Goal: Transaction & Acquisition: Obtain resource

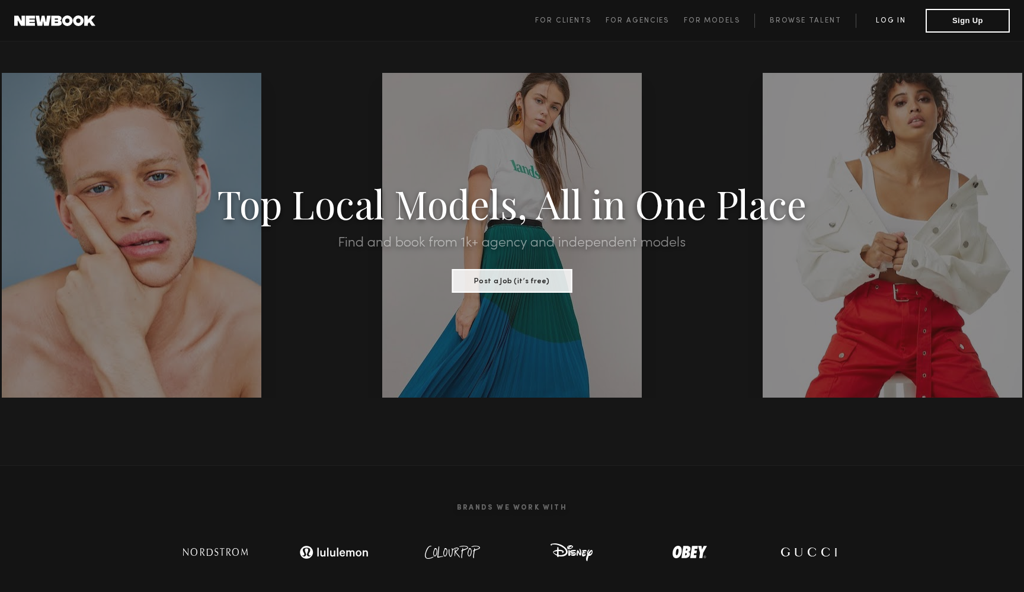
click at [893, 15] on link "Log in" at bounding box center [890, 21] width 70 height 14
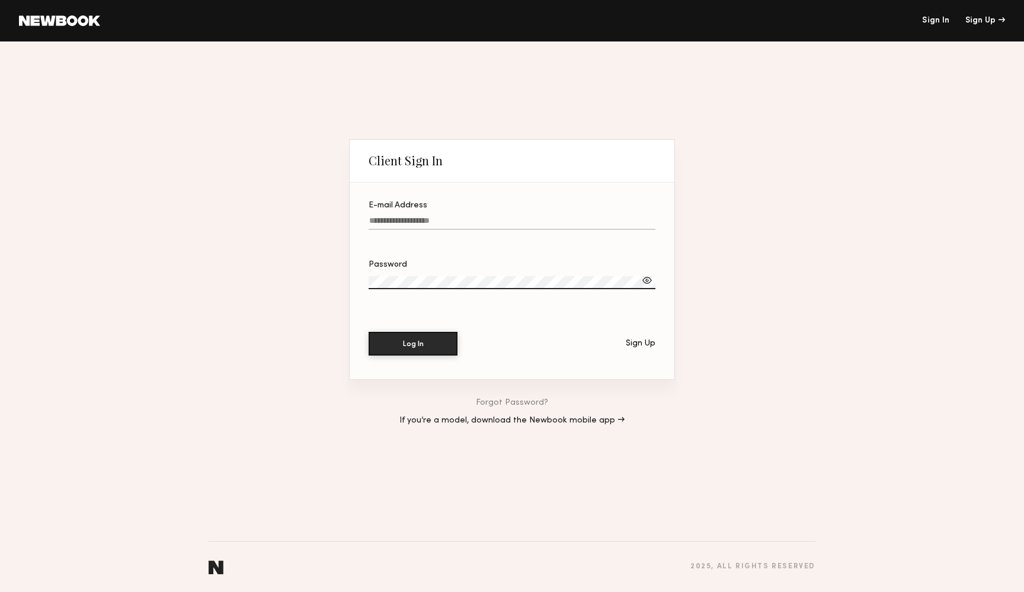
type input "**********"
click at [413, 343] on button "Log In" at bounding box center [412, 344] width 89 height 24
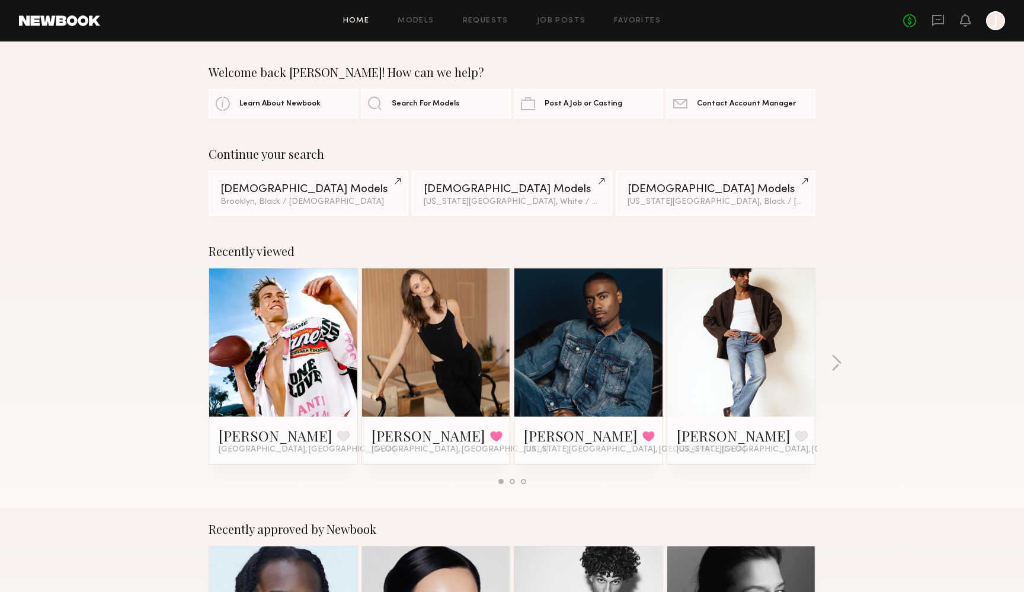
click at [320, 336] on div at bounding box center [283, 342] width 148 height 148
click at [416, 106] on span "Search For Models" at bounding box center [426, 104] width 68 height 8
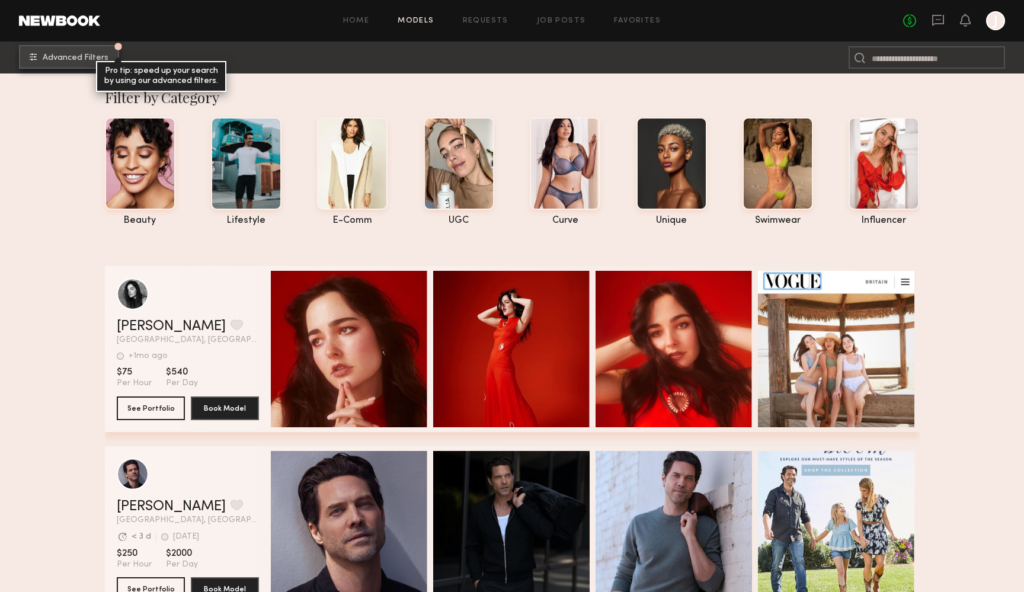
click at [73, 60] on span "Advanced Filters" at bounding box center [76, 58] width 66 height 8
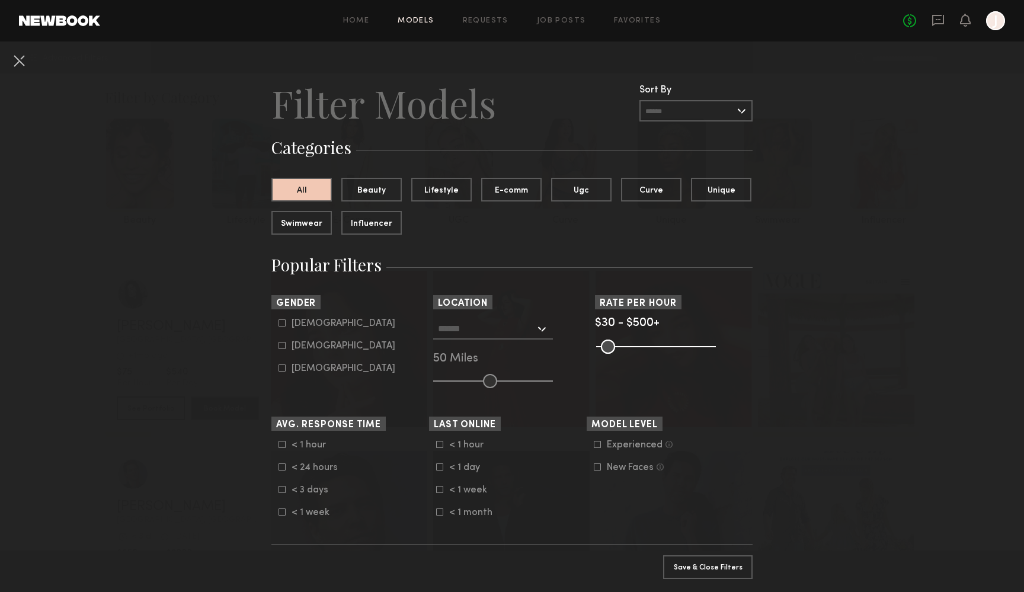
click at [544, 332] on div at bounding box center [493, 328] width 120 height 21
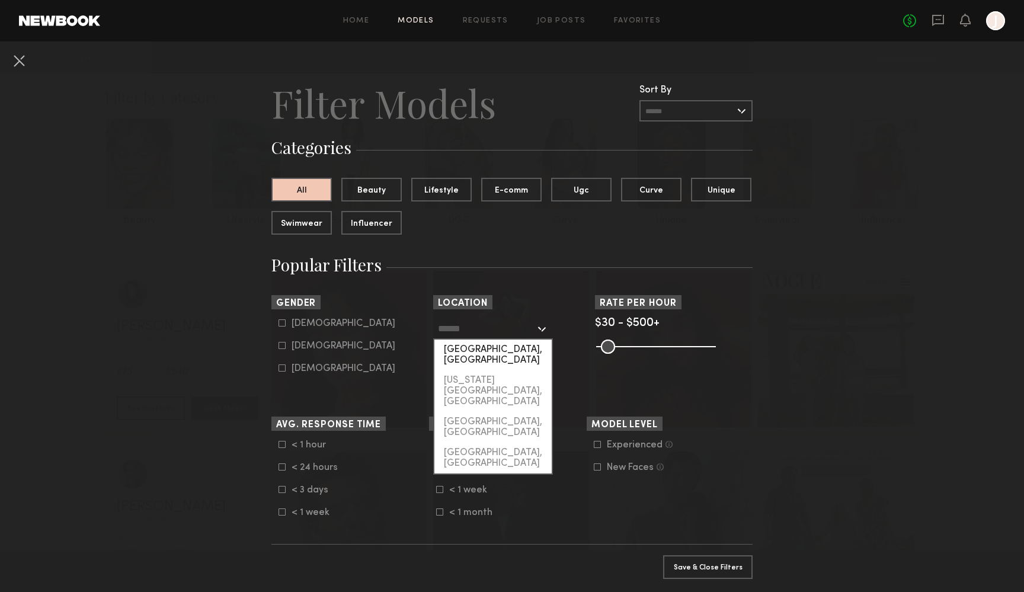
click at [487, 348] on div "Los Angeles, CA" at bounding box center [492, 354] width 117 height 31
type input "**********"
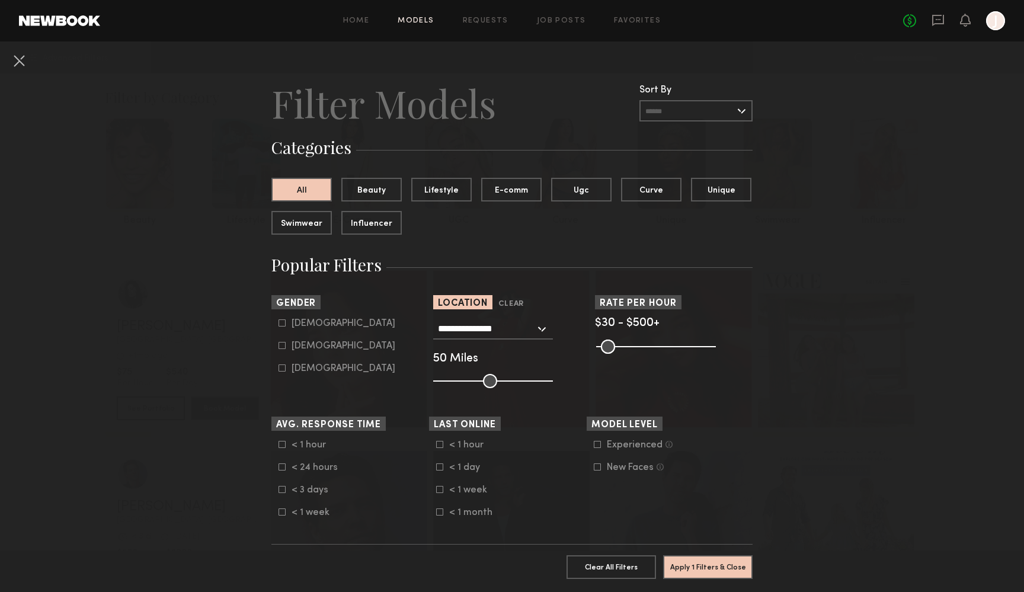
click at [715, 563] on button "Apply 1 Filters & Close" at bounding box center [707, 567] width 89 height 24
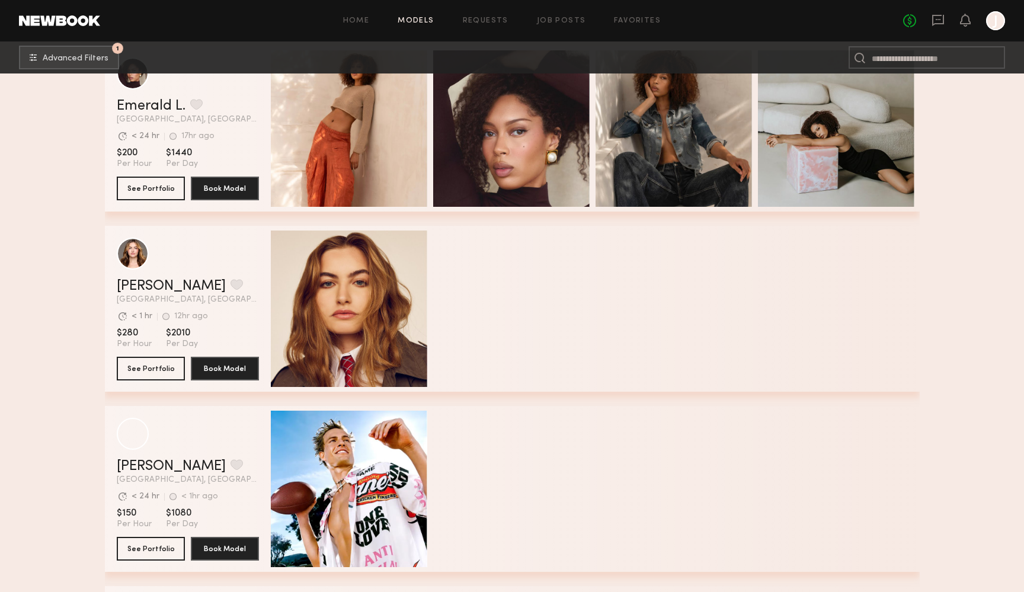
scroll to position [343, 0]
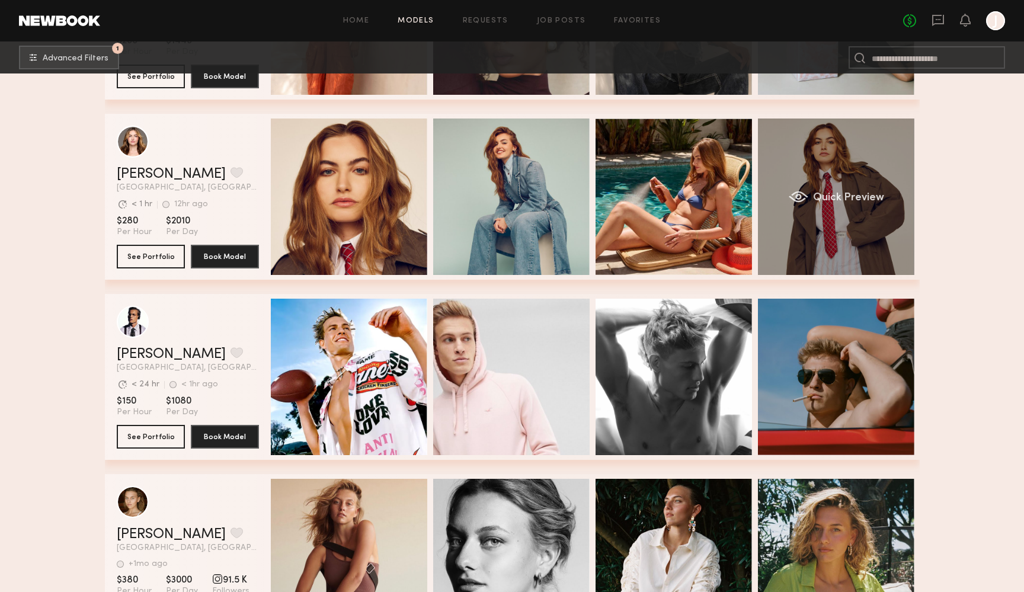
click at [794, 158] on div "Quick Preview" at bounding box center [836, 196] width 156 height 156
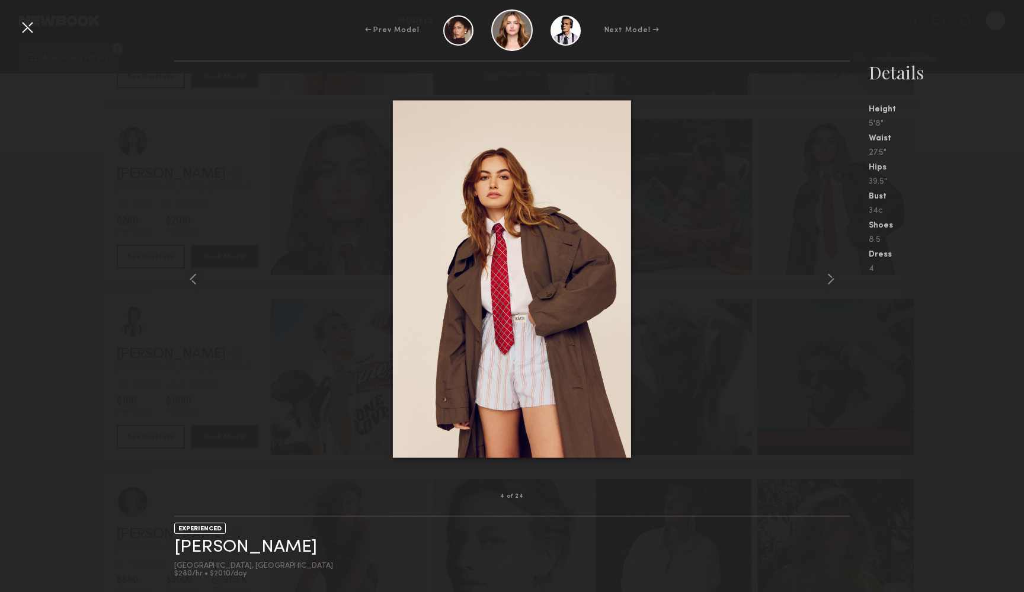
click at [544, 158] on img at bounding box center [512, 279] width 238 height 357
click at [835, 276] on common-icon at bounding box center [830, 279] width 19 height 19
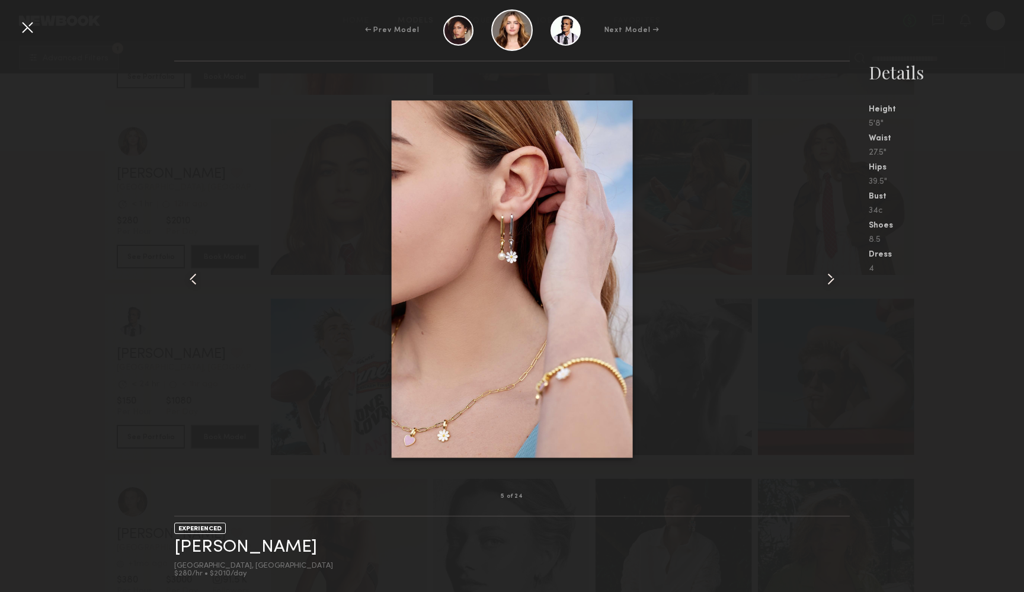
click at [835, 276] on common-icon at bounding box center [830, 279] width 19 height 19
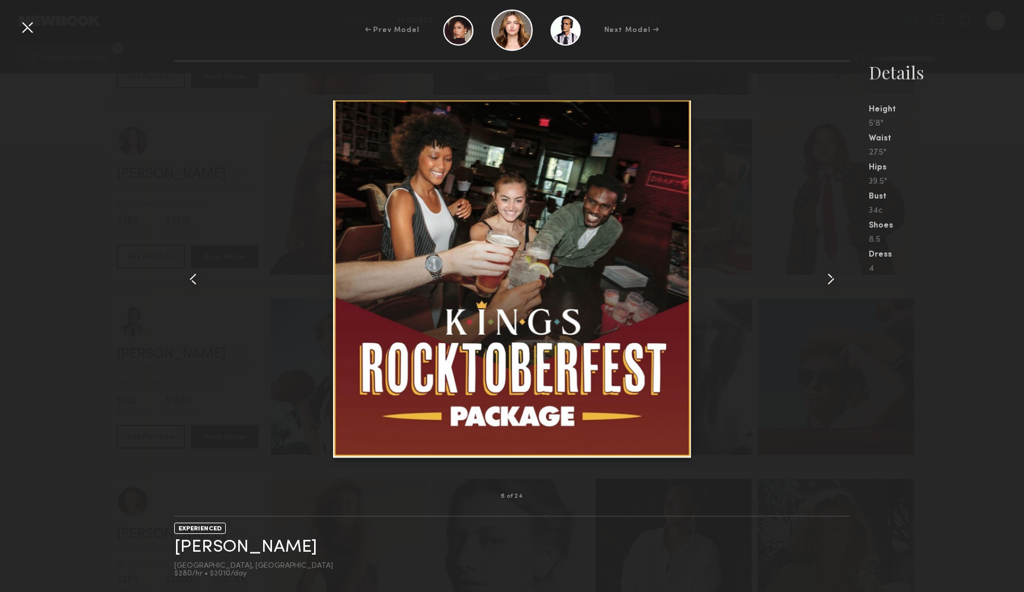
click at [835, 276] on common-icon at bounding box center [830, 279] width 19 height 19
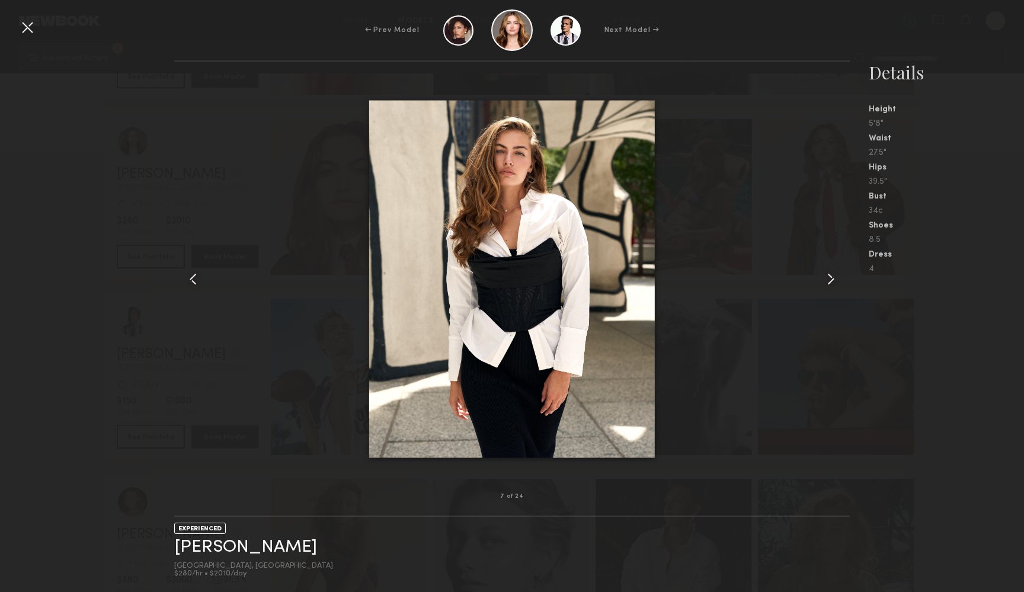
click at [835, 276] on common-icon at bounding box center [830, 279] width 19 height 19
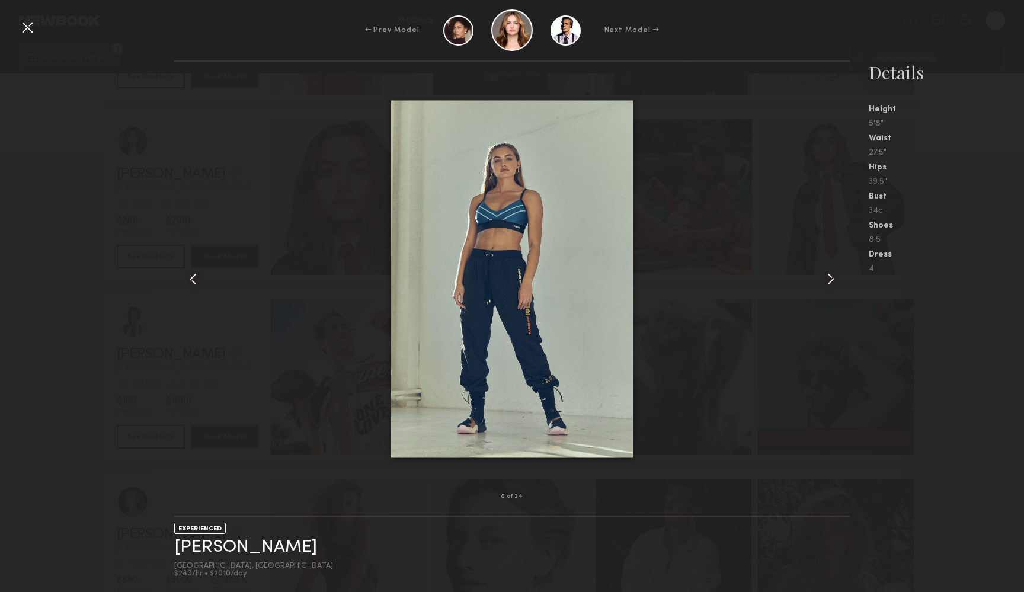
click at [835, 276] on common-icon at bounding box center [830, 279] width 19 height 19
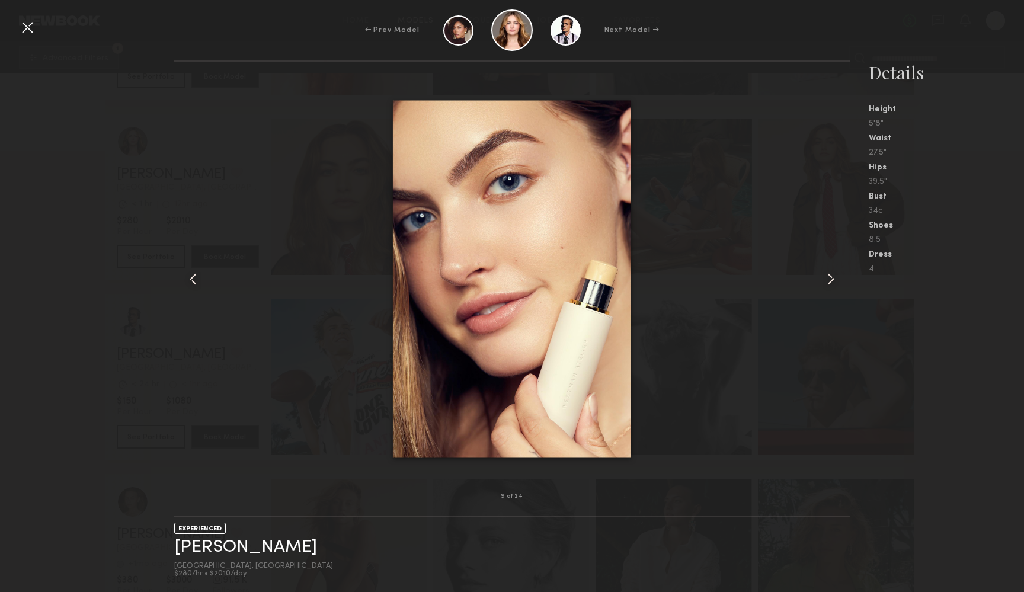
click at [835, 276] on common-icon at bounding box center [830, 279] width 19 height 19
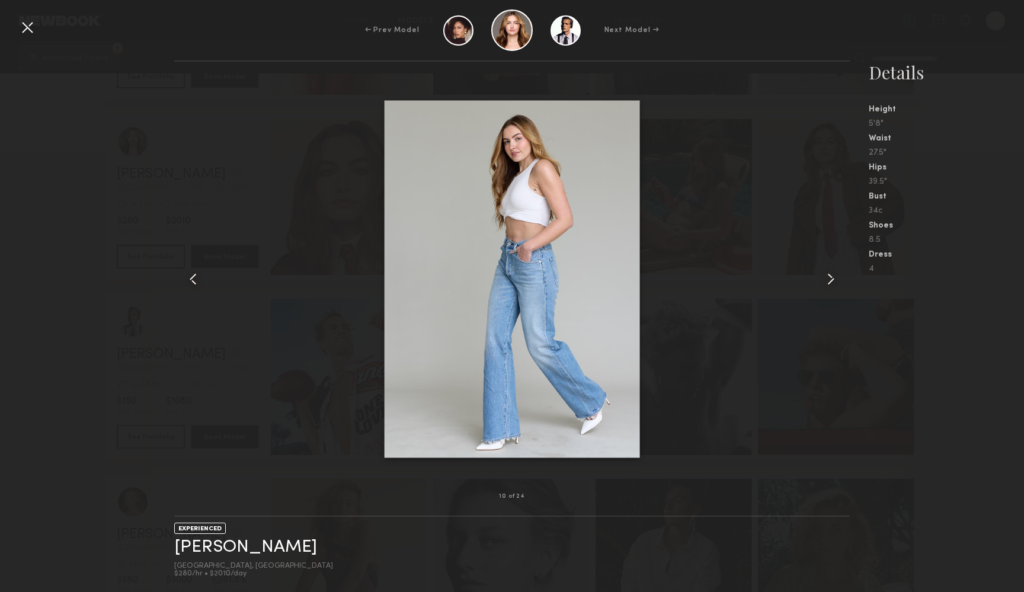
click at [835, 276] on common-icon at bounding box center [830, 279] width 19 height 19
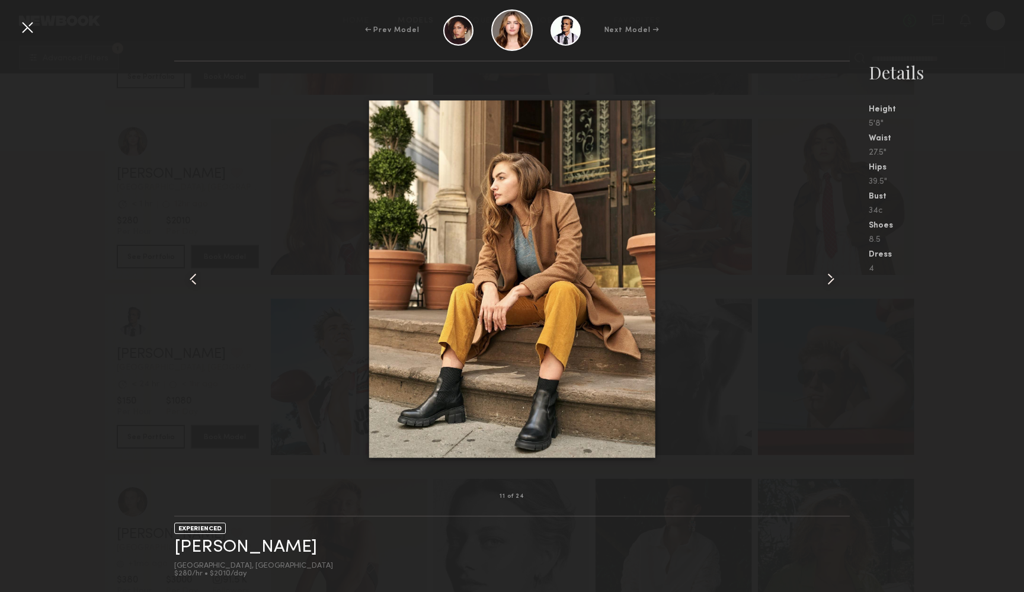
click at [835, 276] on common-icon at bounding box center [830, 279] width 19 height 19
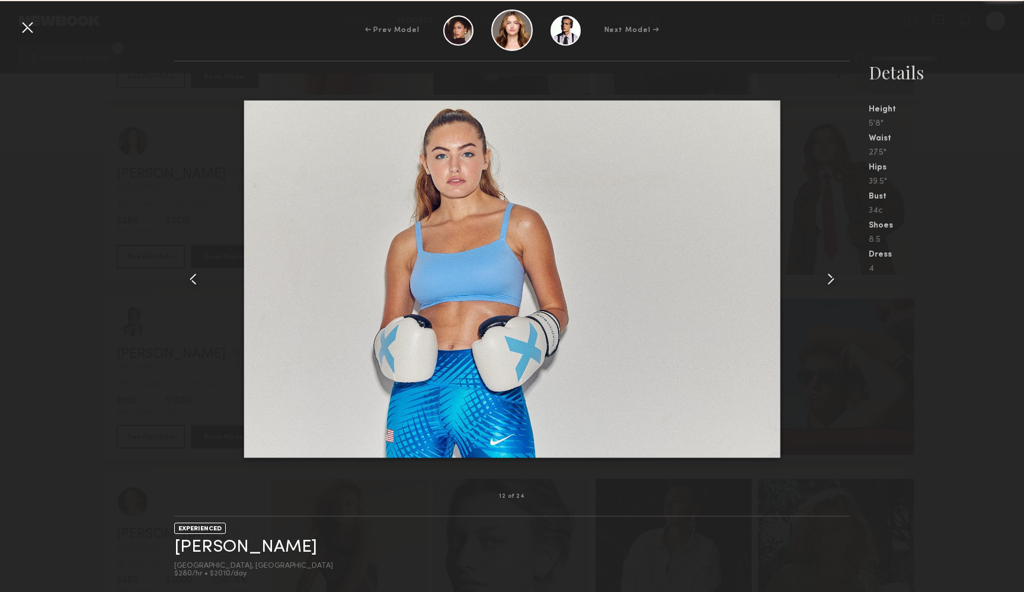
scroll to position [343, 0]
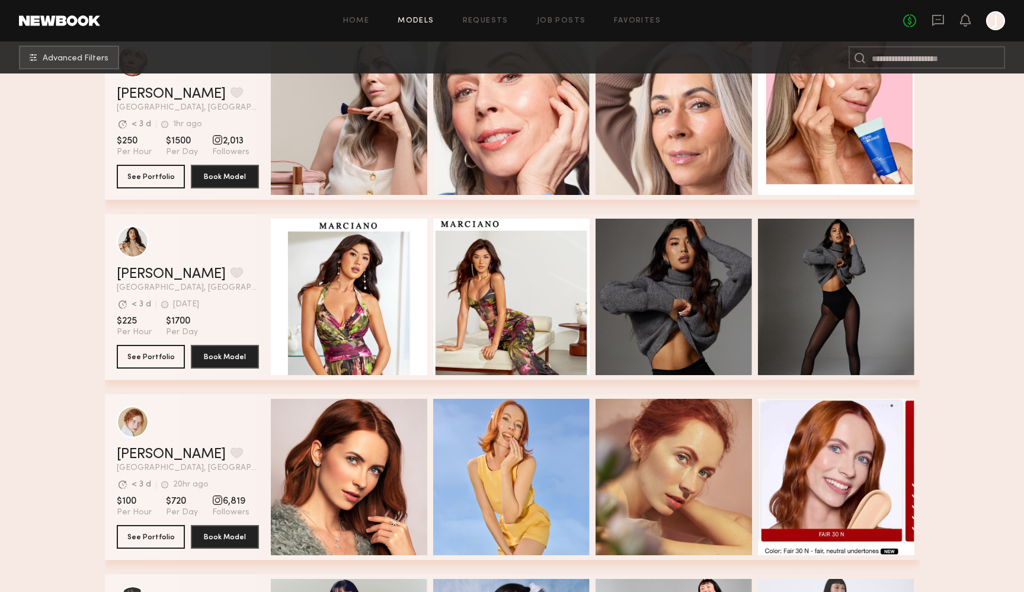
scroll to position [470, 0]
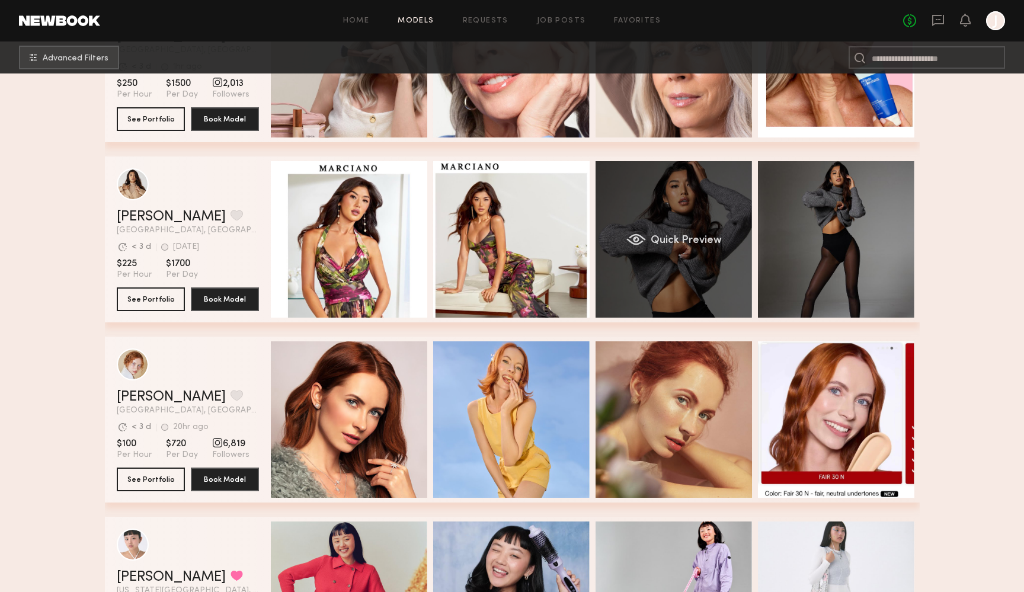
click at [689, 277] on div "Quick Preview" at bounding box center [673, 239] width 156 height 156
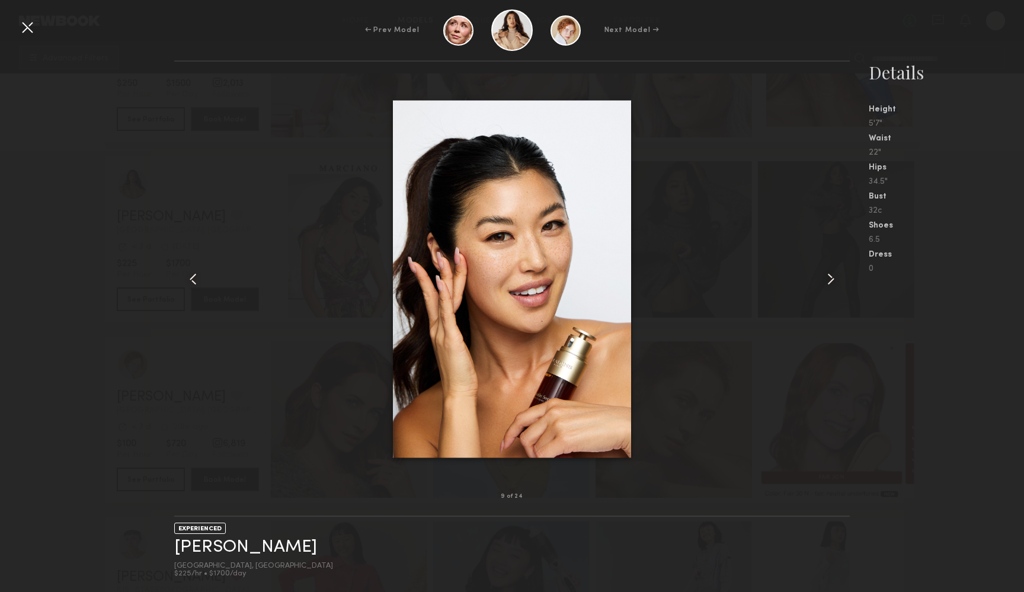
click at [24, 31] on div at bounding box center [27, 27] width 19 height 19
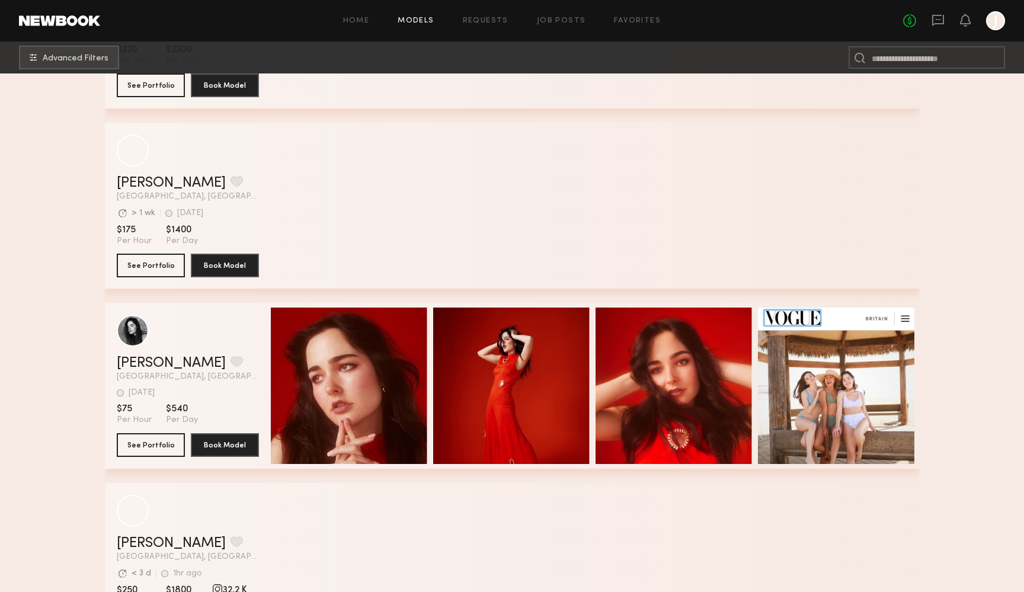
scroll to position [10949, 0]
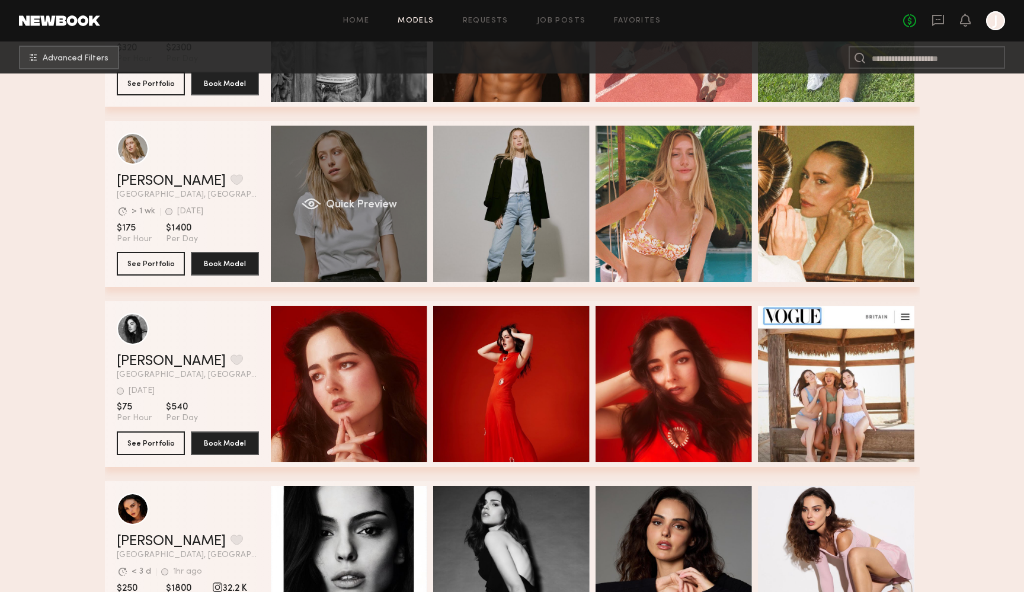
click at [315, 191] on div "Quick Preview" at bounding box center [349, 204] width 156 height 156
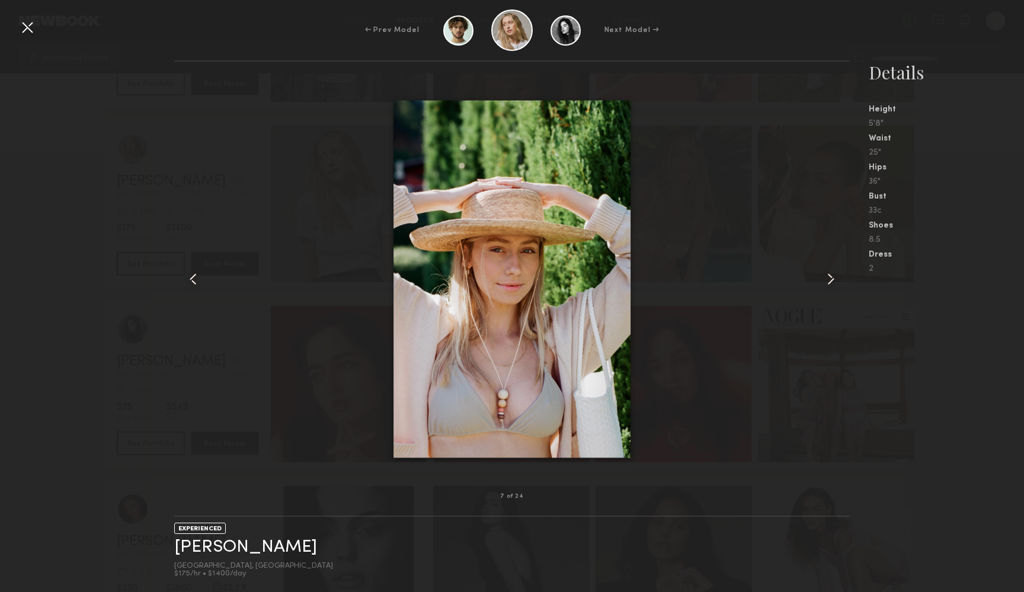
click at [32, 28] on div at bounding box center [27, 27] width 19 height 19
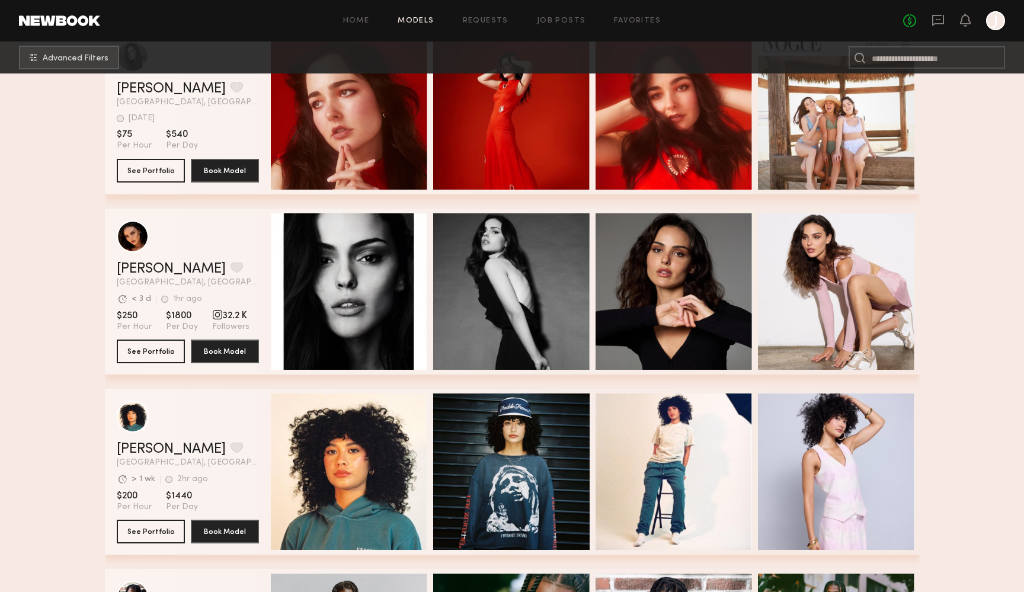
scroll to position [11286, 0]
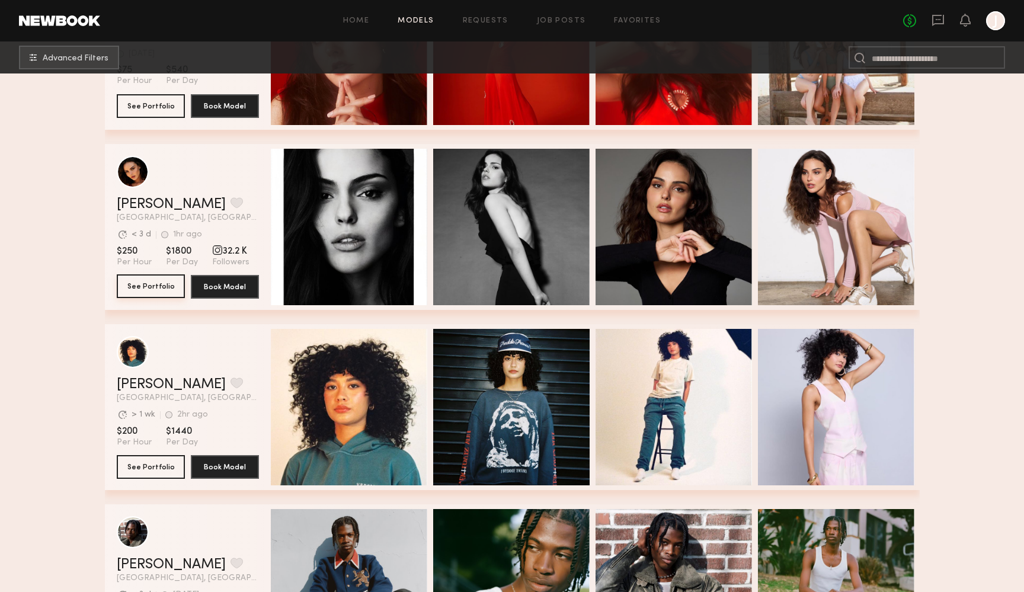
click at [159, 282] on button "See Portfolio" at bounding box center [151, 286] width 68 height 24
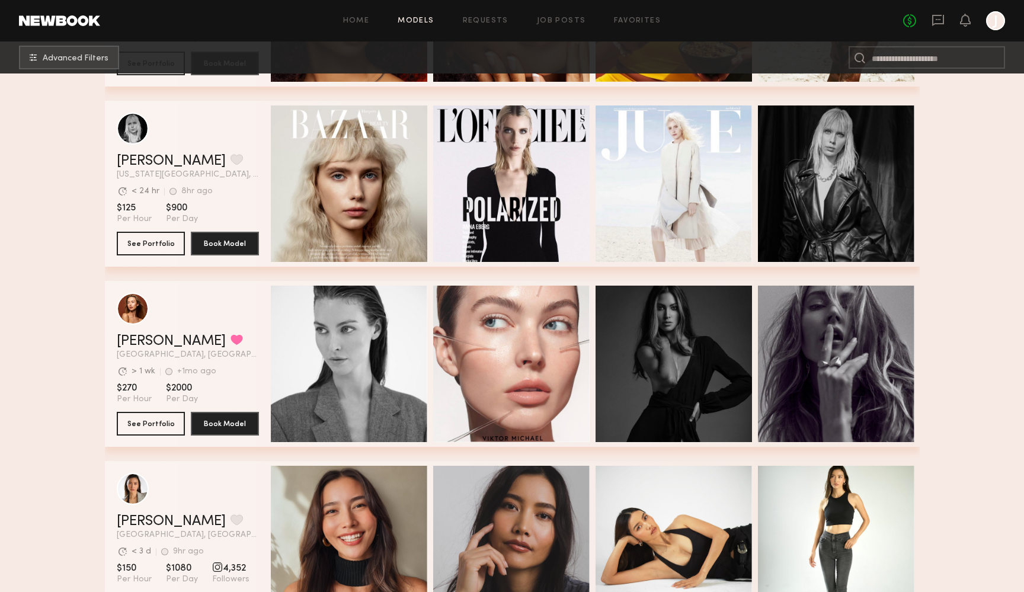
scroll to position [14031, 0]
click at [141, 428] on button "See Portfolio" at bounding box center [151, 422] width 68 height 24
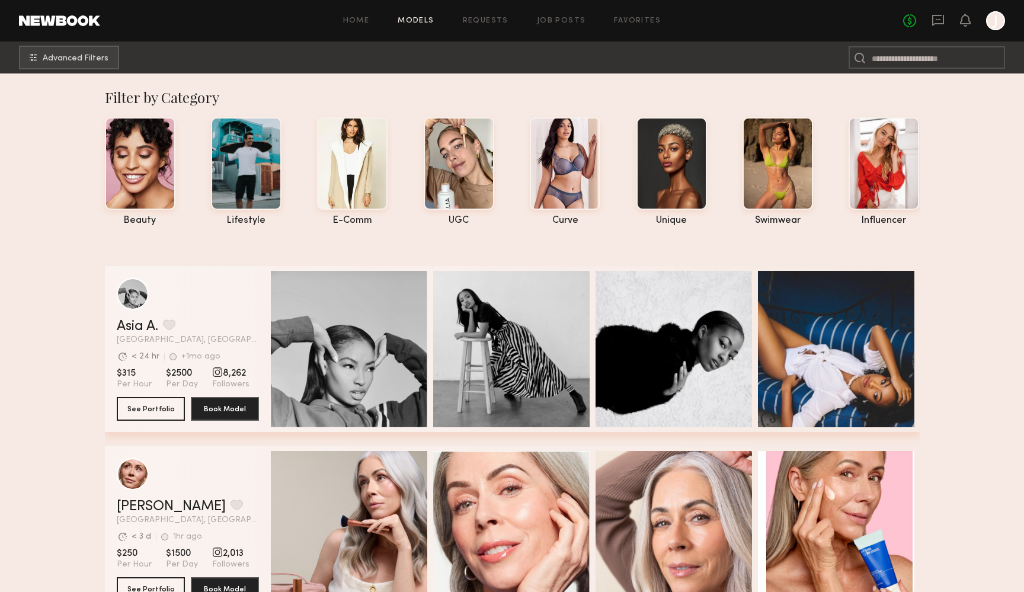
scroll to position [0, 0]
click at [78, 57] on span "Advanced Filters" at bounding box center [76, 58] width 66 height 8
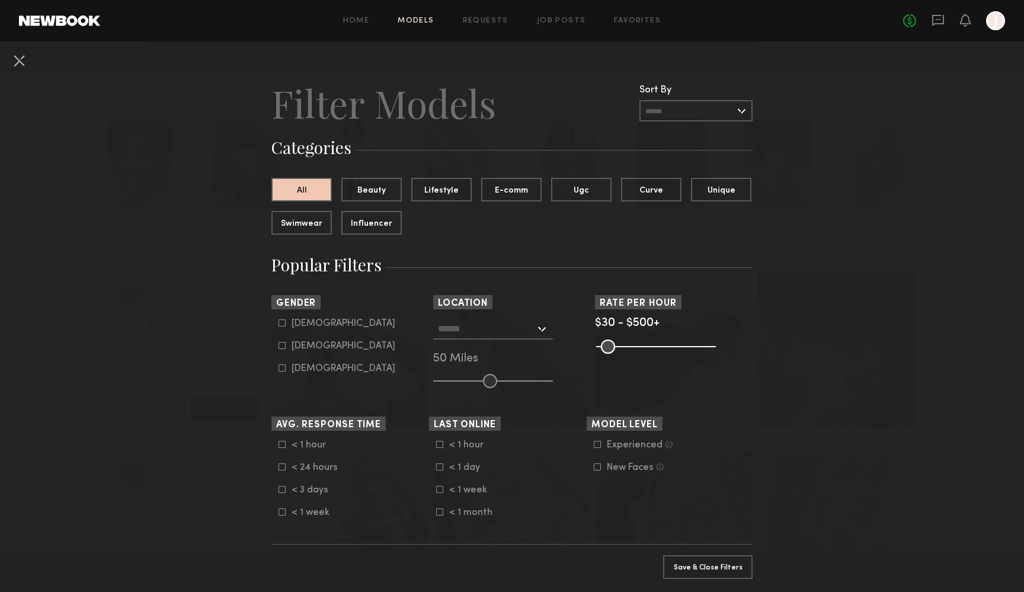
click at [535, 323] on div at bounding box center [493, 328] width 120 height 21
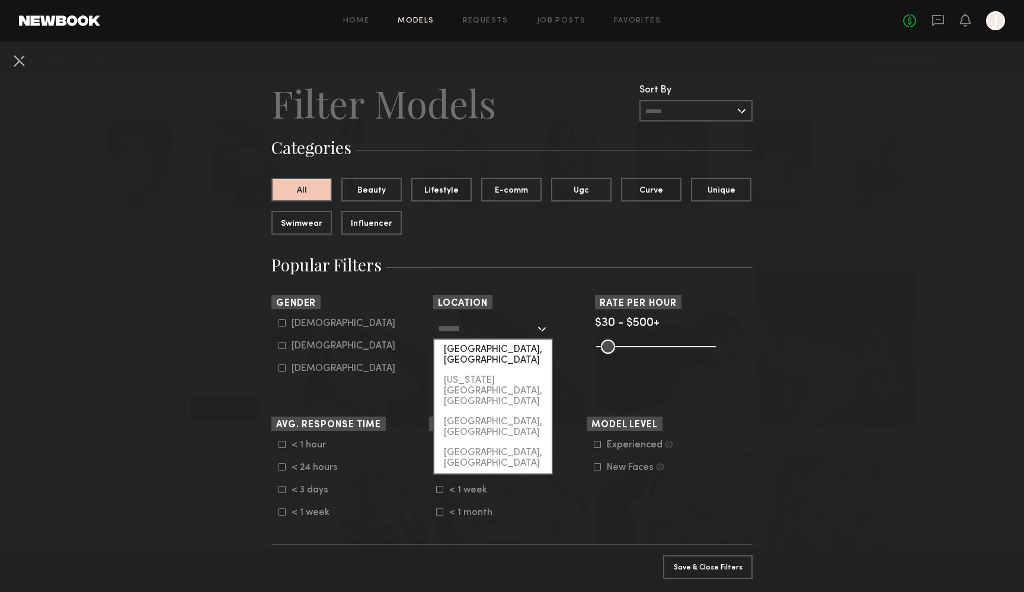
click at [503, 350] on div "Los Angeles, CA" at bounding box center [492, 354] width 117 height 31
type input "**********"
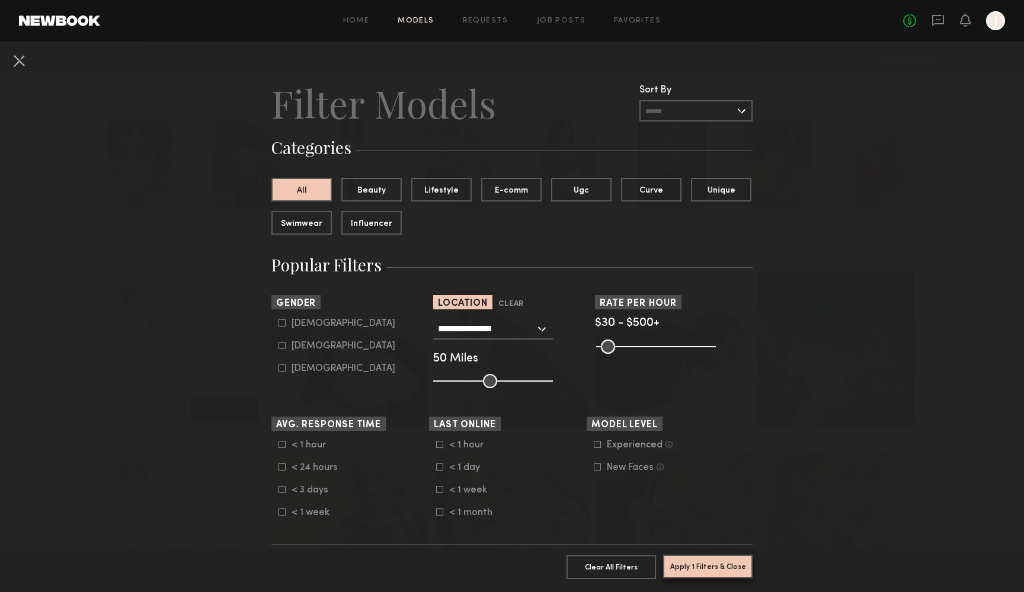
click at [688, 570] on button "Apply 1 Filters & Close" at bounding box center [707, 566] width 89 height 24
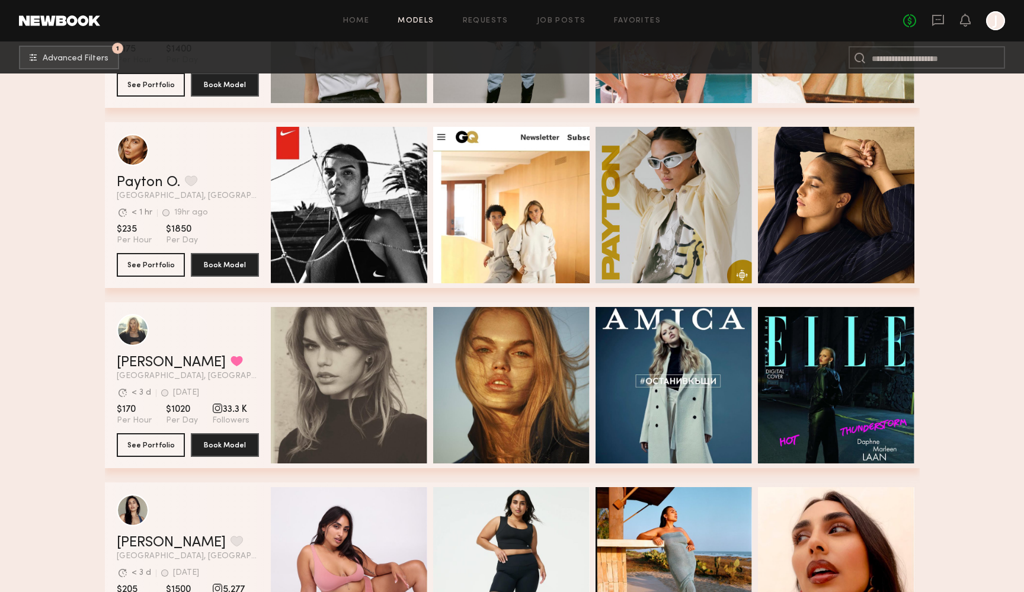
scroll to position [515, 0]
click at [152, 262] on button "See Portfolio" at bounding box center [151, 264] width 68 height 24
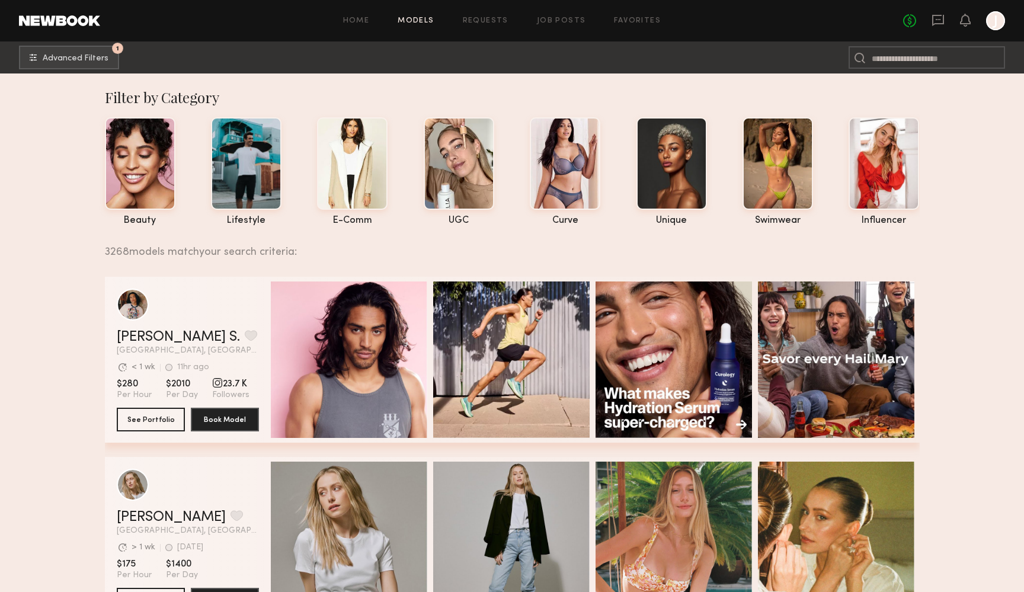
scroll to position [0, 0]
click at [131, 147] on div at bounding box center [140, 162] width 70 height 92
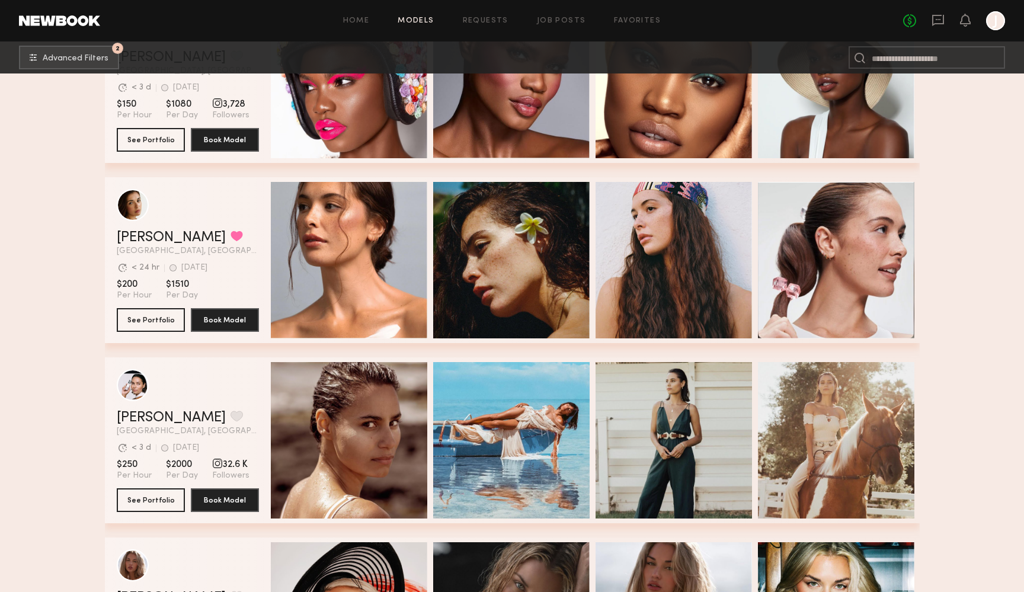
scroll to position [281, 1]
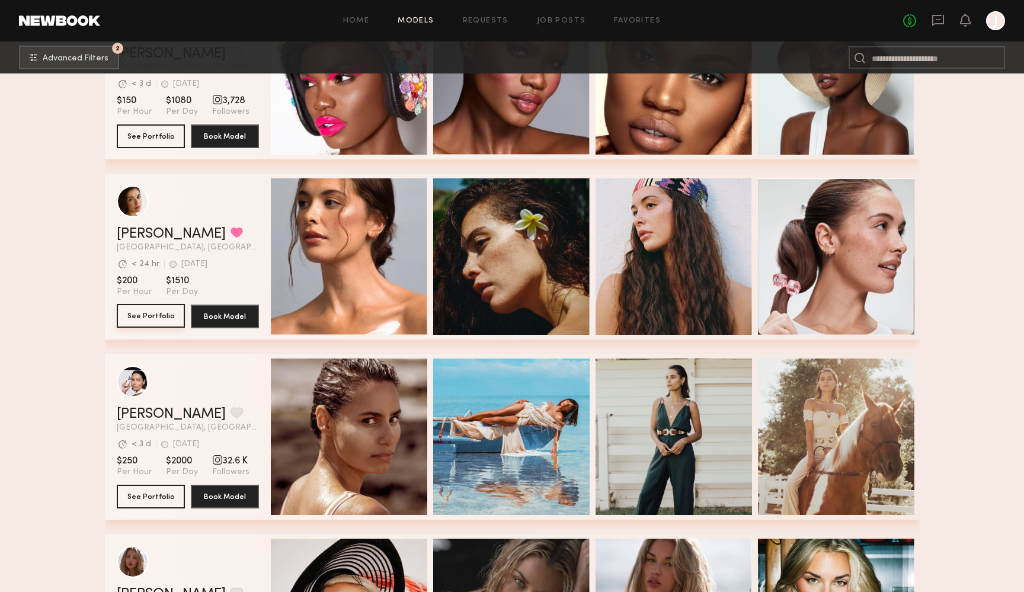
click at [142, 316] on button "See Portfolio" at bounding box center [151, 316] width 68 height 24
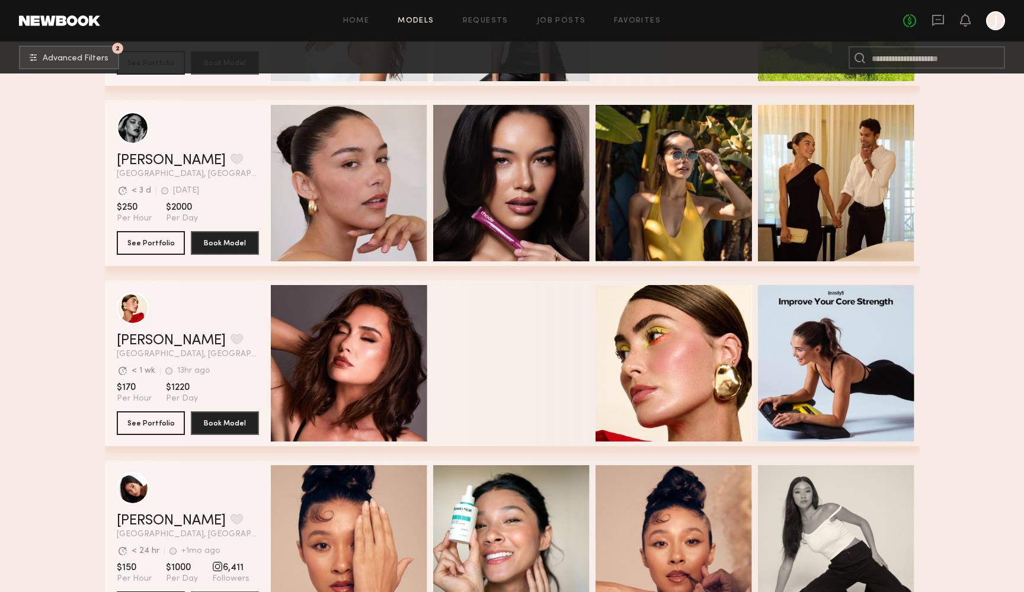
scroll to position [40692, 0]
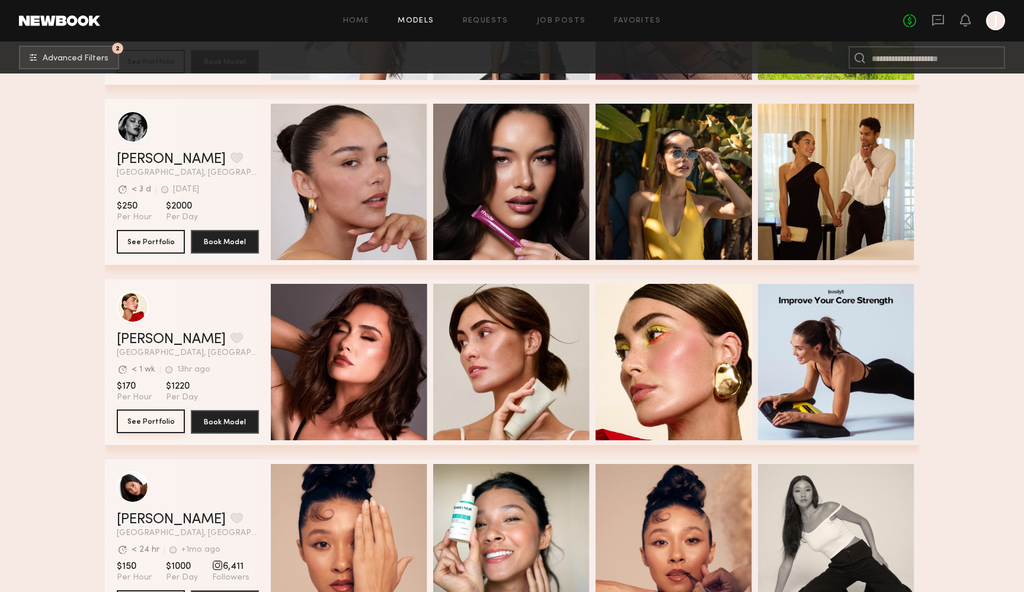
click at [160, 421] on button "See Portfolio" at bounding box center [151, 421] width 68 height 24
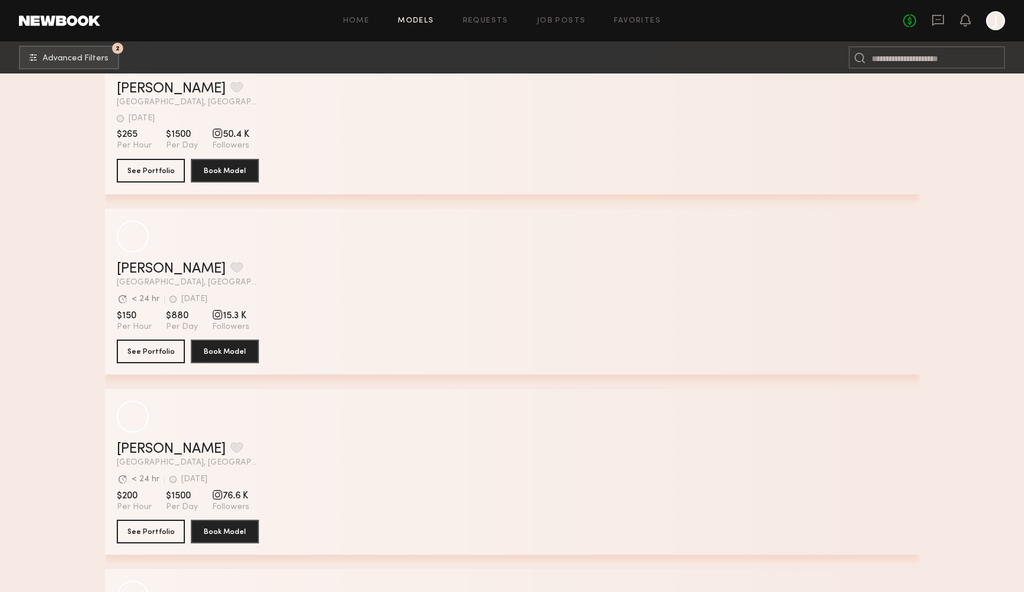
scroll to position [51949, 0]
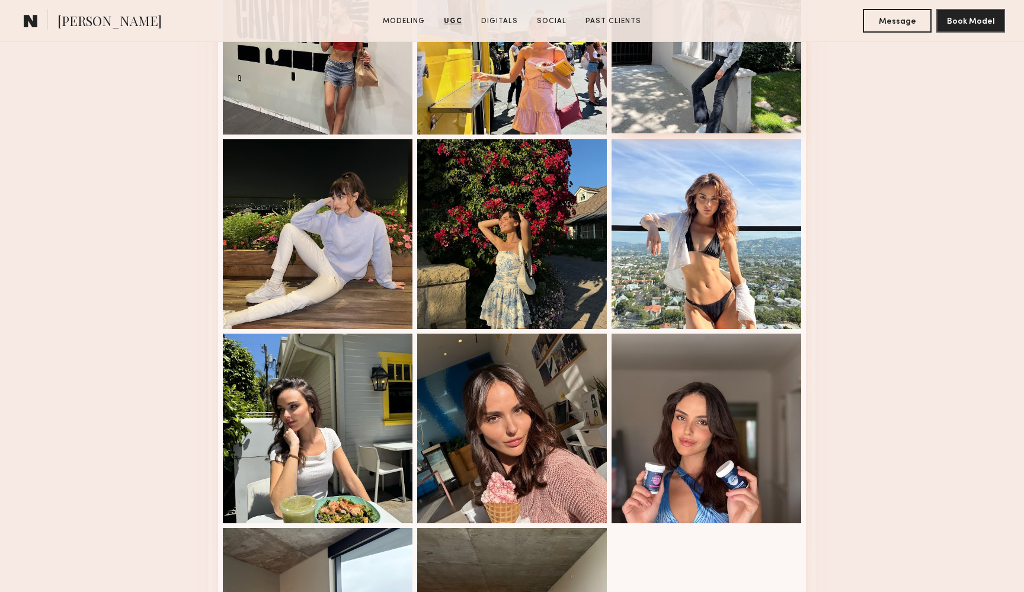
scroll to position [2115, 0]
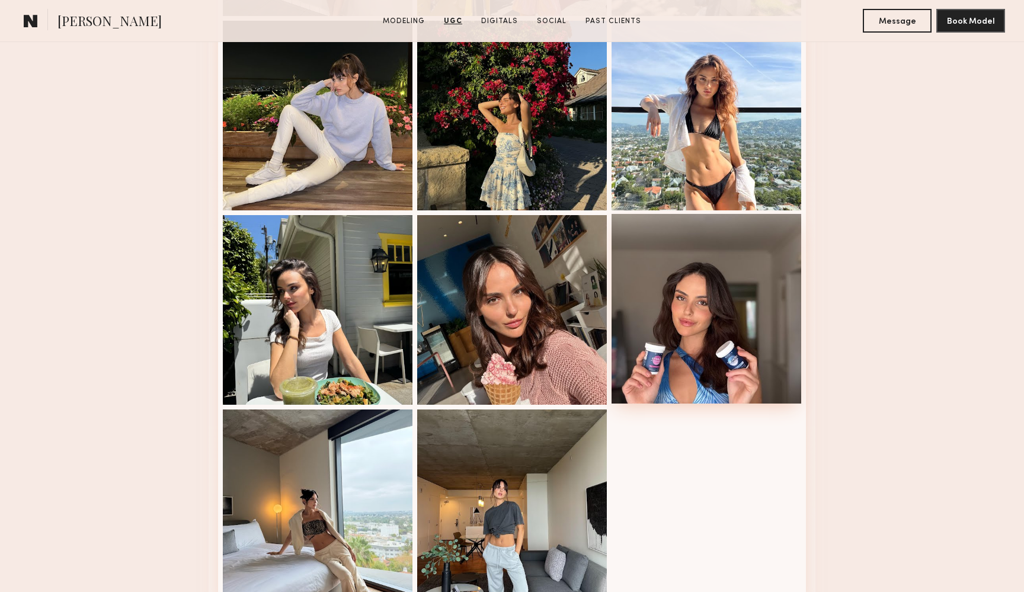
click at [656, 311] on div at bounding box center [706, 309] width 190 height 190
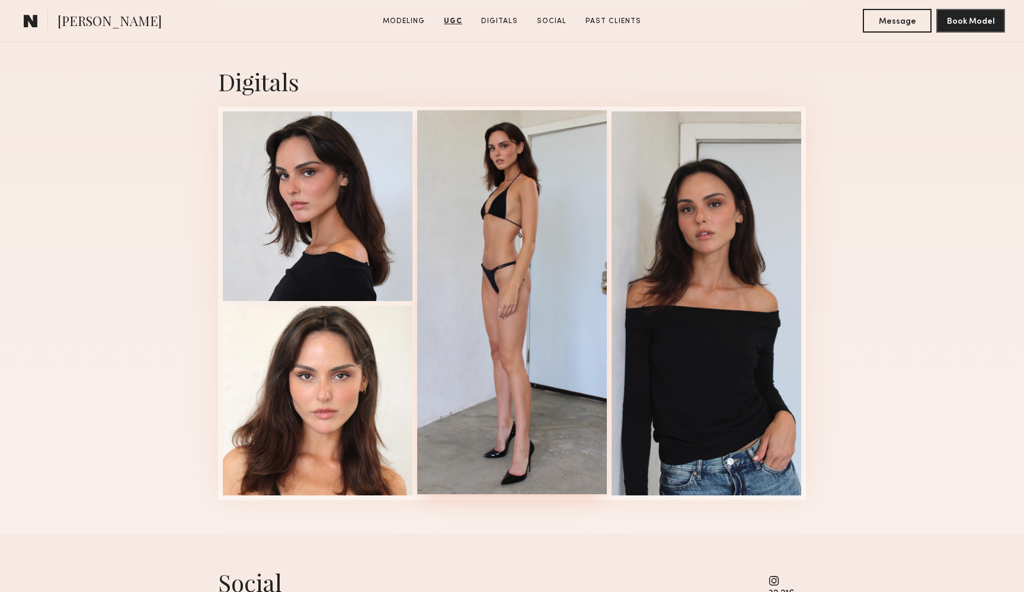
scroll to position [3313, 0]
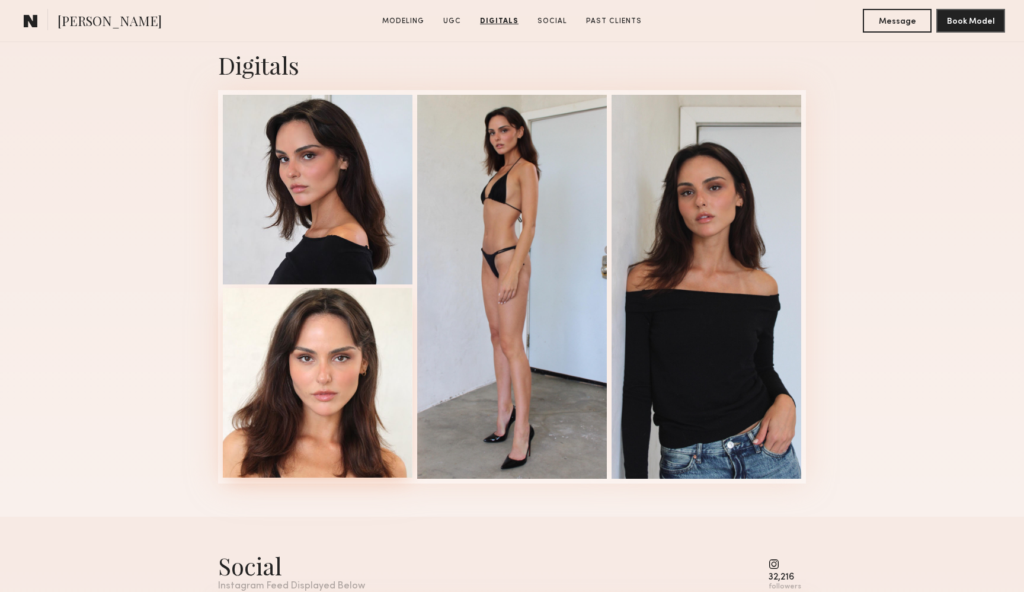
click at [352, 363] on div at bounding box center [318, 383] width 190 height 190
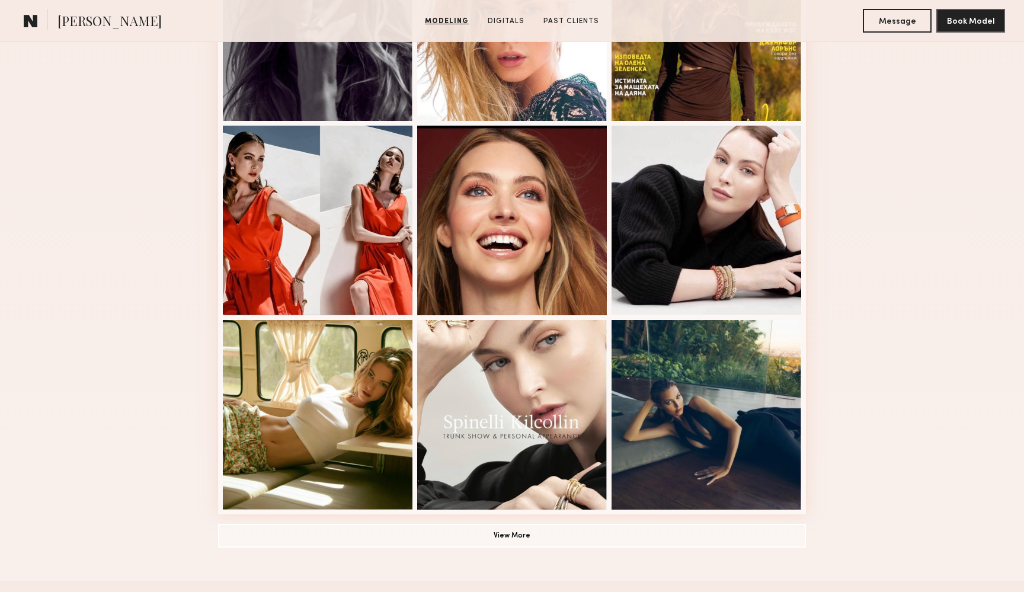
scroll to position [656, 0]
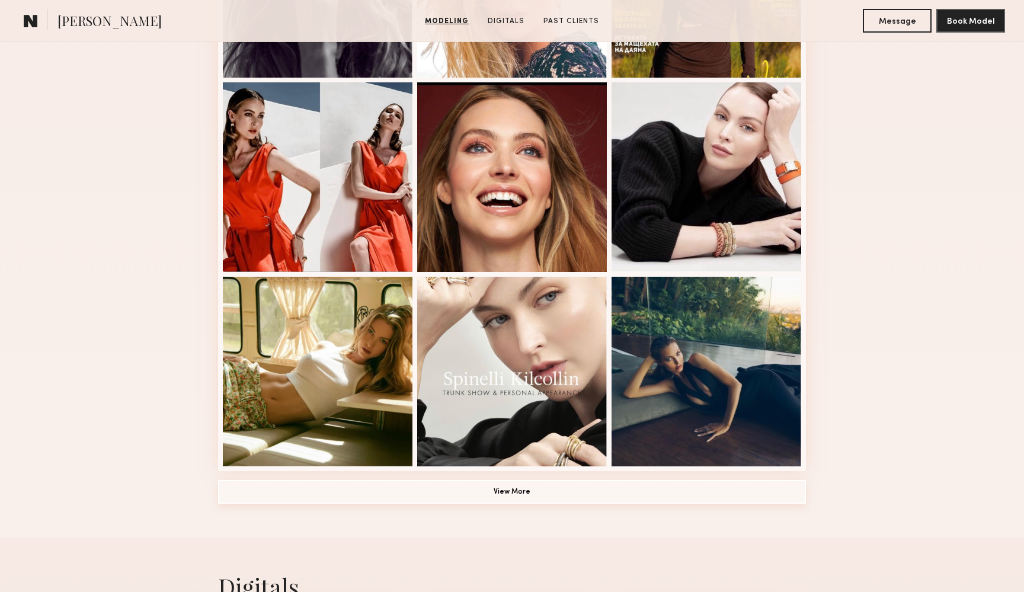
click at [515, 495] on button "View More" at bounding box center [512, 492] width 588 height 24
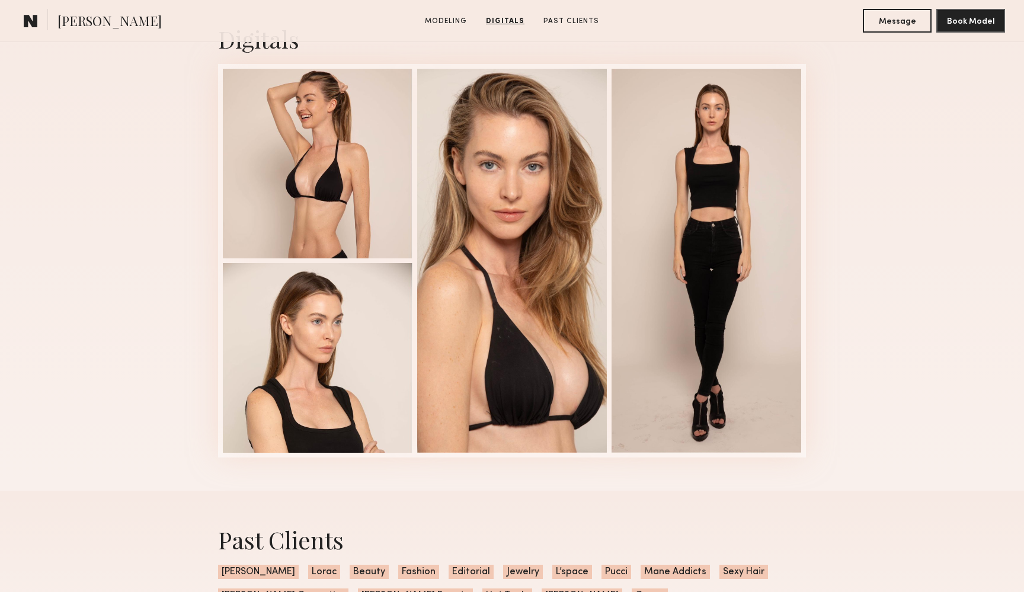
scroll to position [1948, 0]
click at [751, 144] on div at bounding box center [706, 259] width 190 height 384
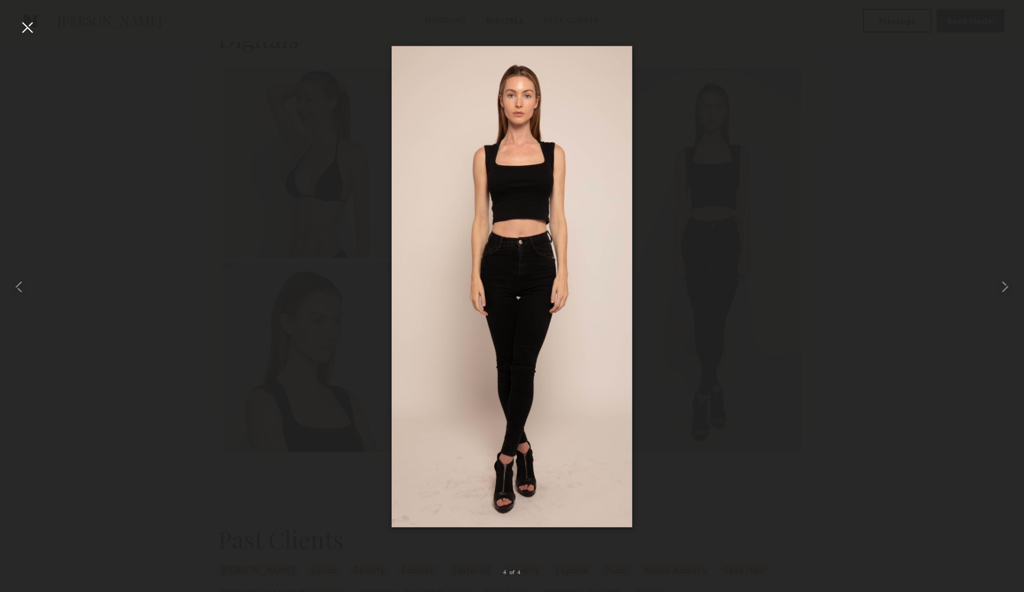
click at [34, 28] on div at bounding box center [27, 27] width 19 height 19
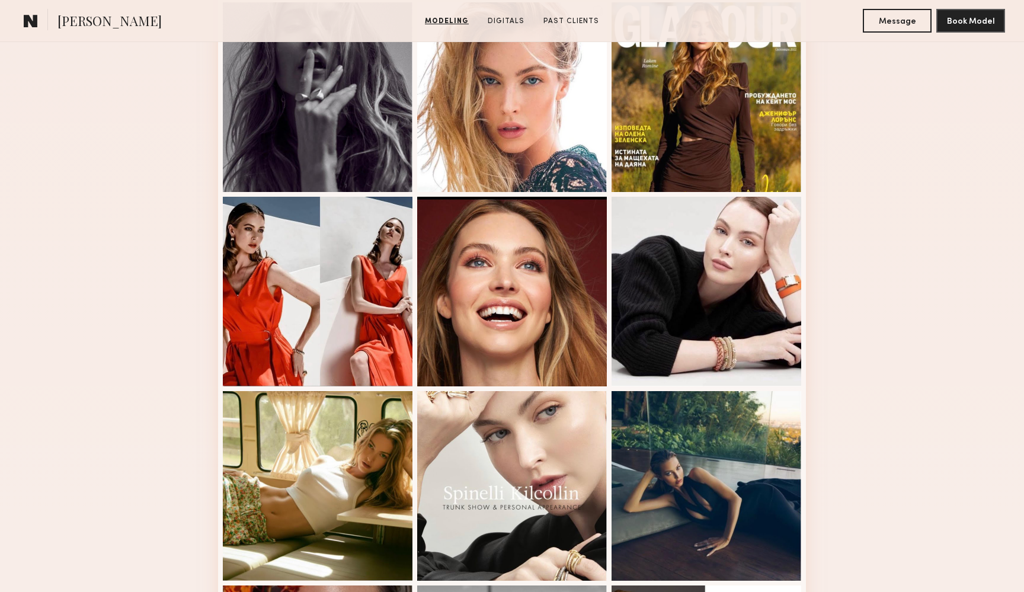
scroll to position [308, 0]
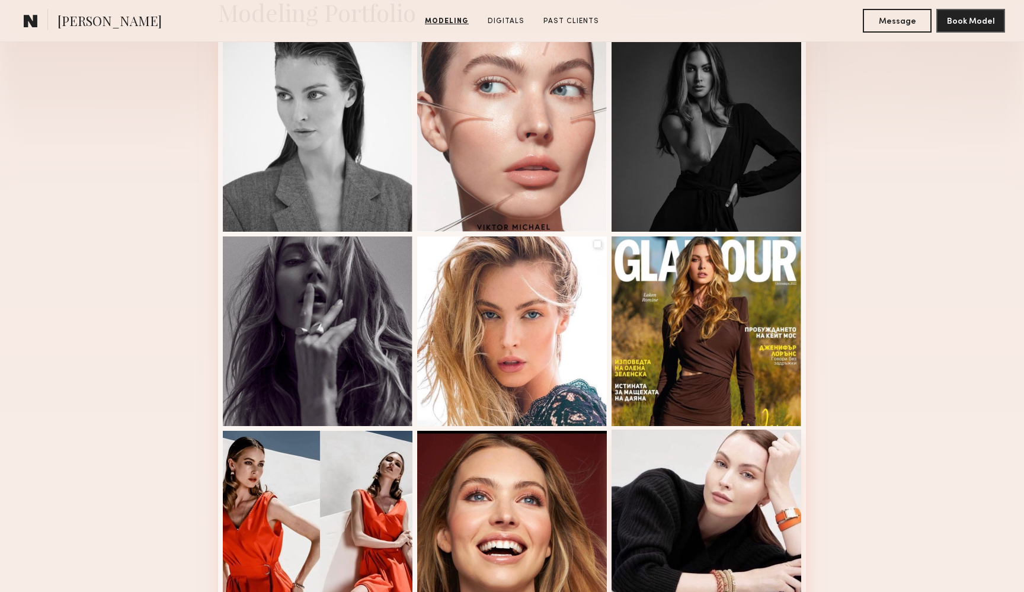
click at [717, 472] on div at bounding box center [706, 524] width 190 height 190
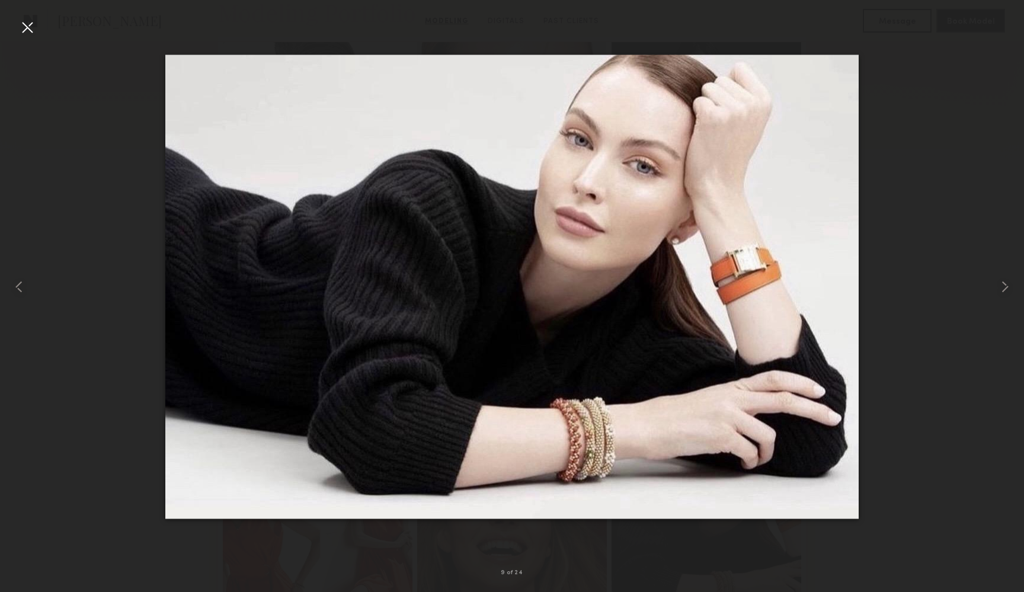
click at [26, 24] on div at bounding box center [27, 27] width 19 height 19
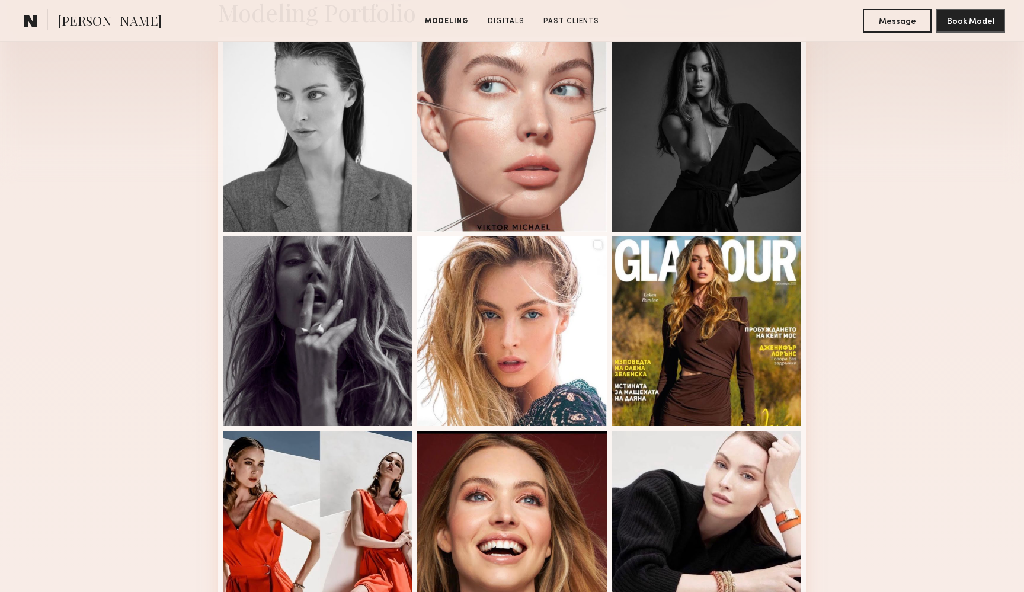
scroll to position [235, 0]
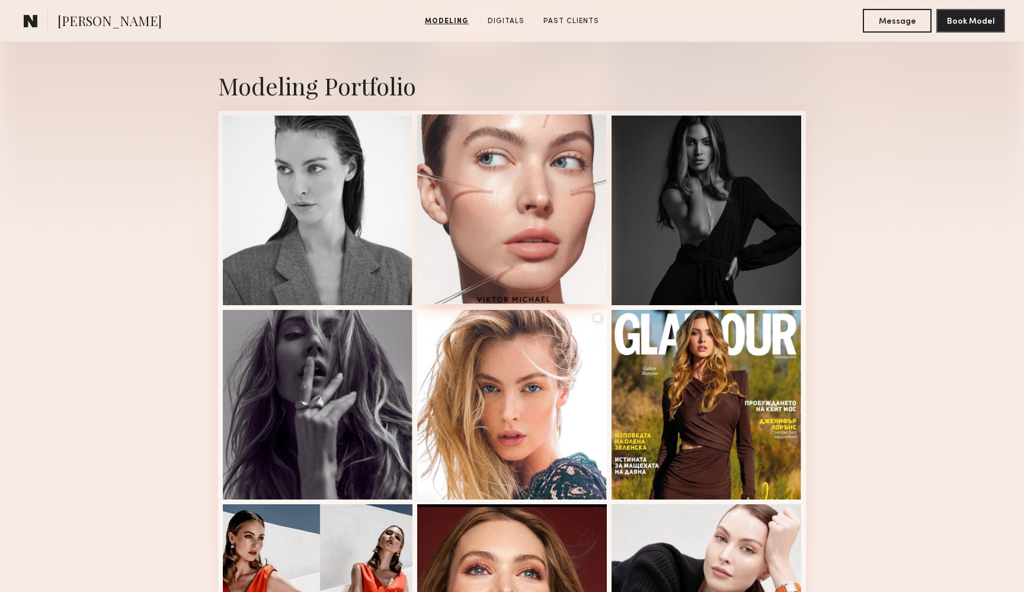
click at [508, 222] on div at bounding box center [512, 209] width 190 height 190
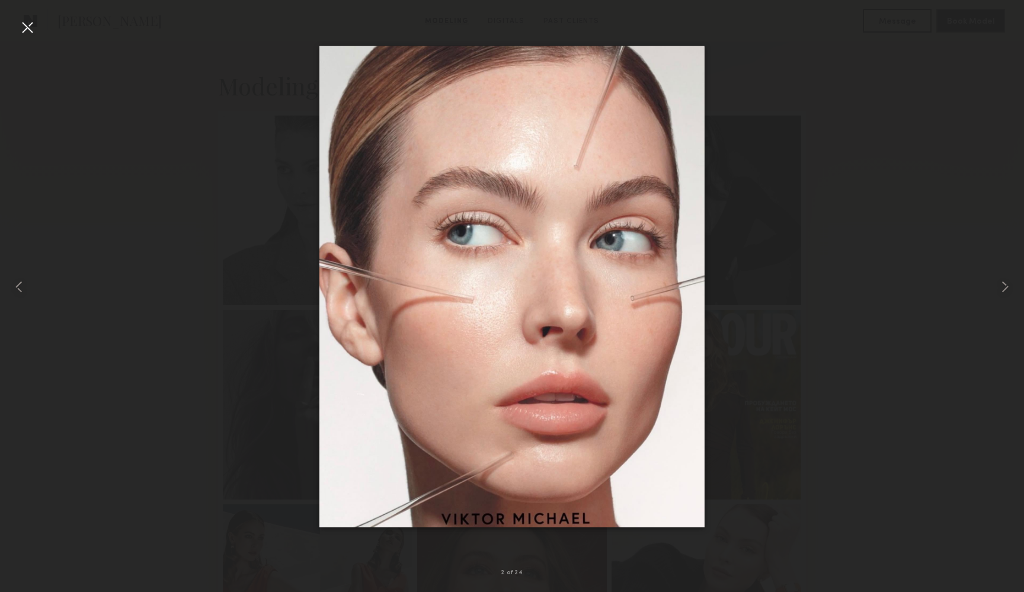
click at [30, 25] on div at bounding box center [27, 27] width 19 height 19
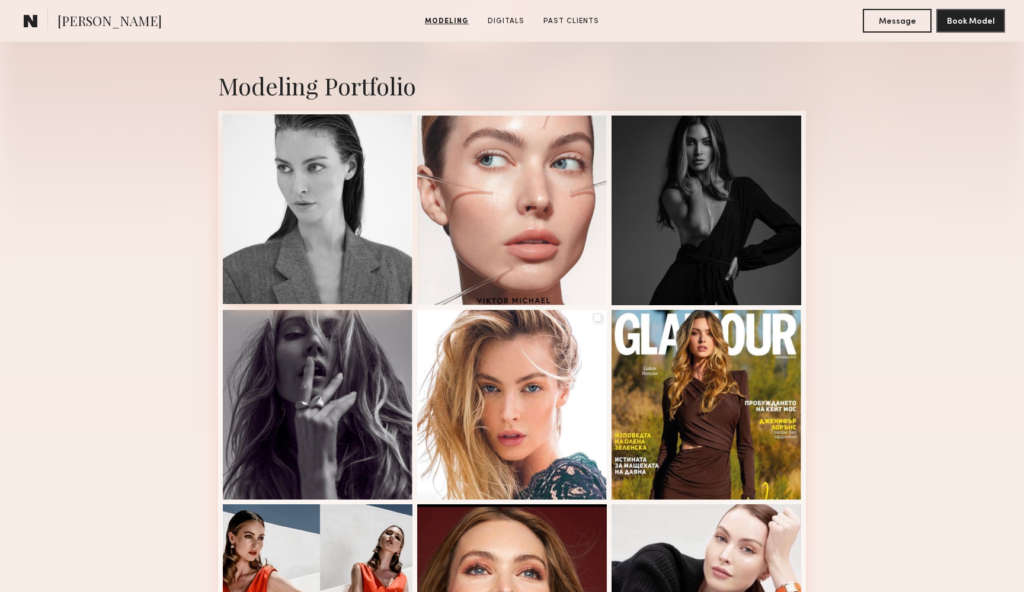
click at [294, 257] on div at bounding box center [318, 209] width 190 height 190
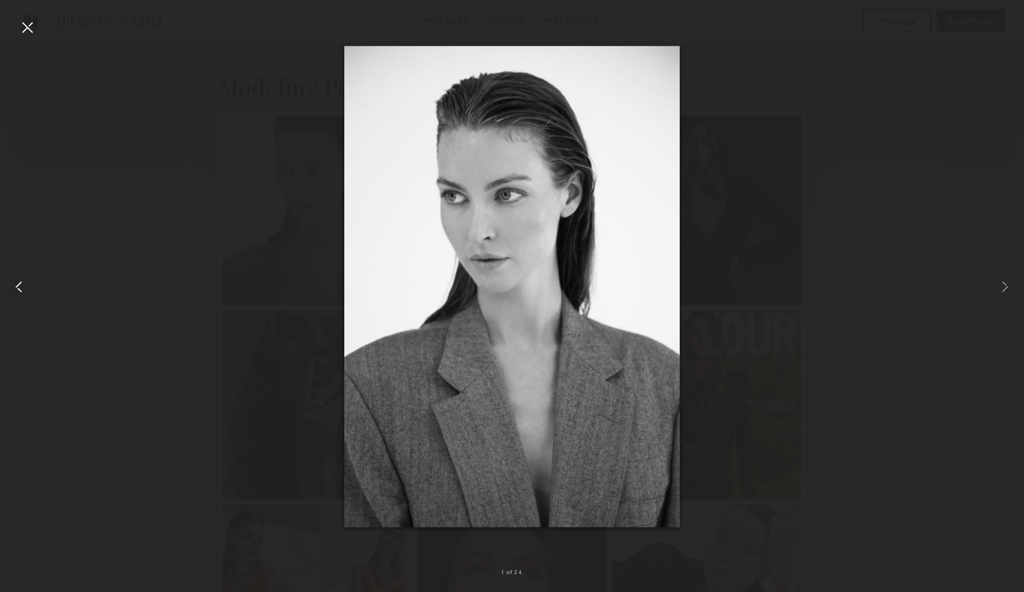
click at [23, 31] on div at bounding box center [27, 27] width 19 height 19
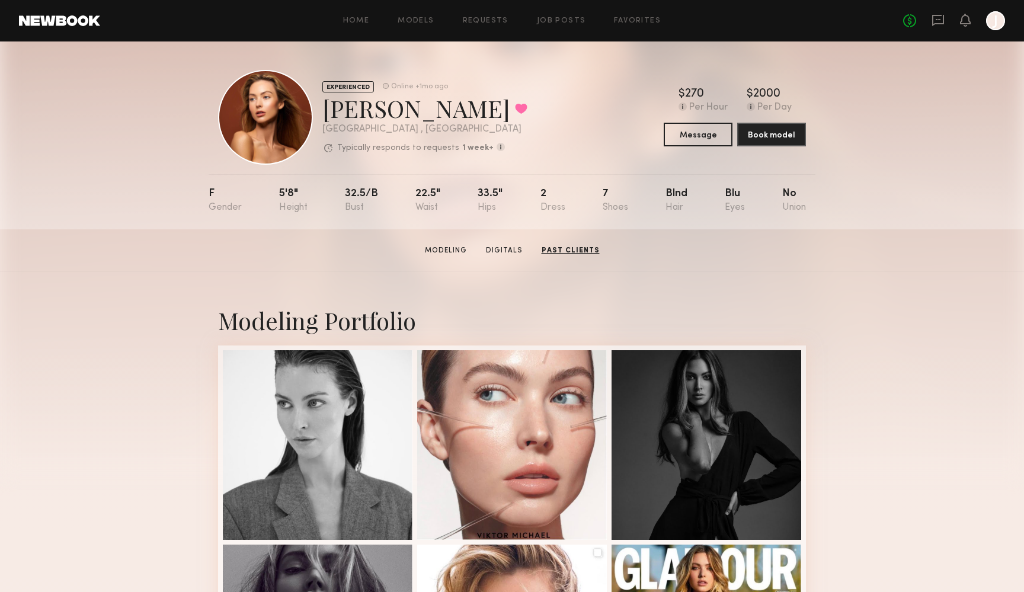
scroll to position [0, 0]
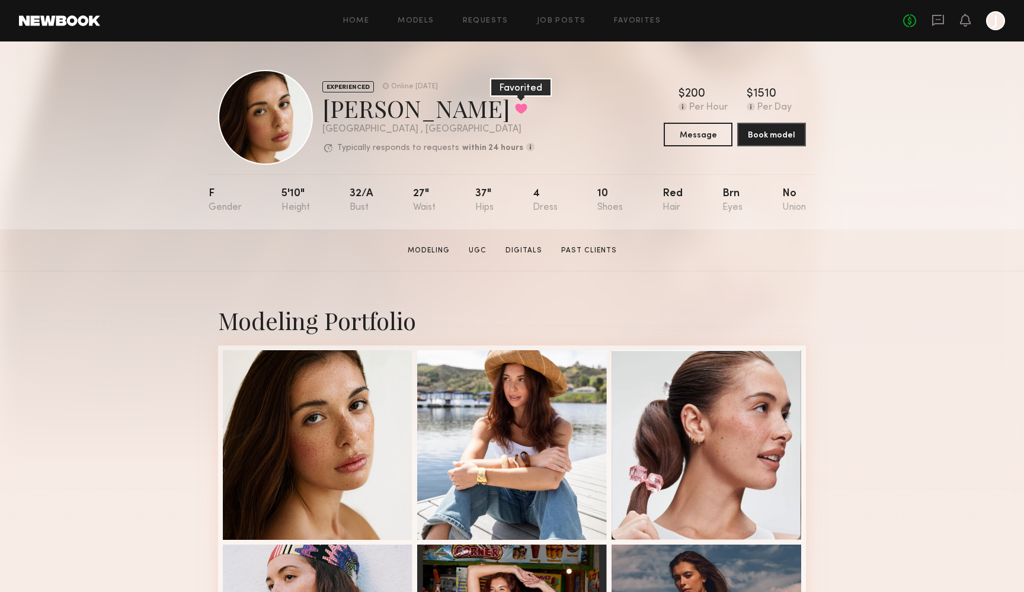
click at [515, 110] on button at bounding box center [521, 108] width 12 height 11
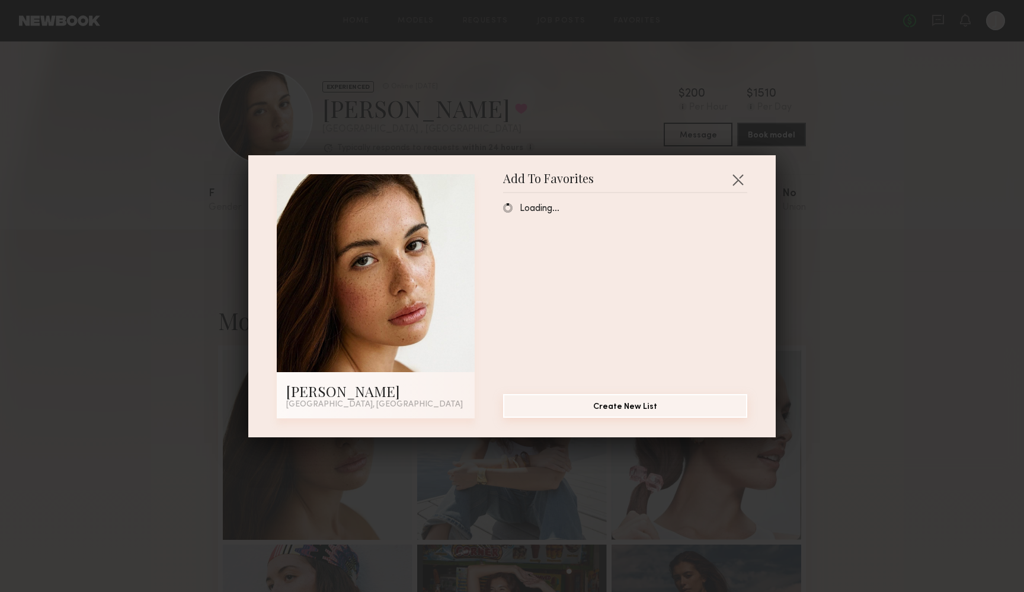
click at [644, 403] on button "Create New List" at bounding box center [625, 406] width 244 height 24
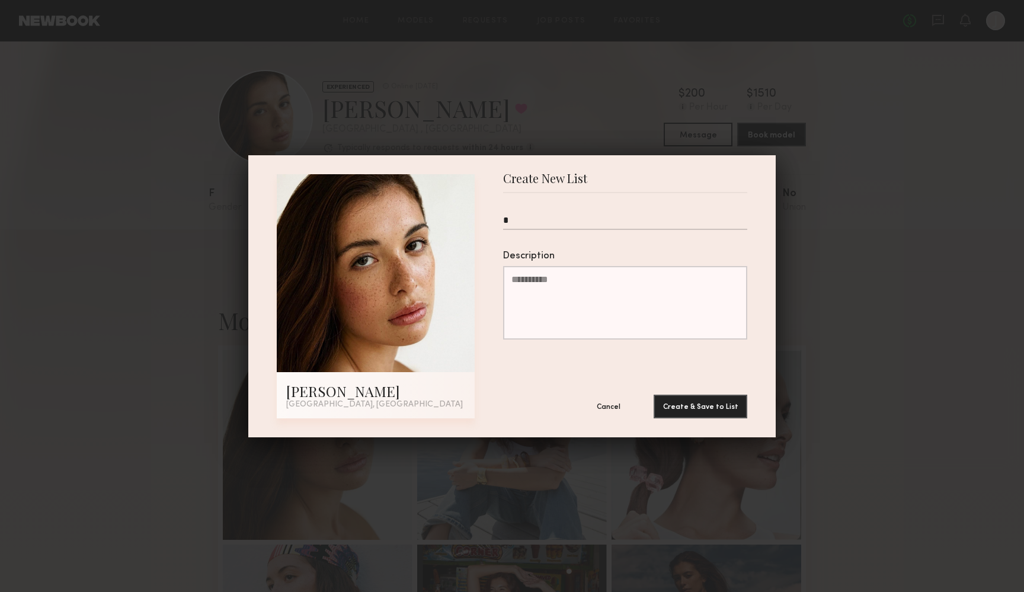
type input "*"
type input "**********"
click at [678, 406] on button "Create & Save to List" at bounding box center [700, 406] width 94 height 24
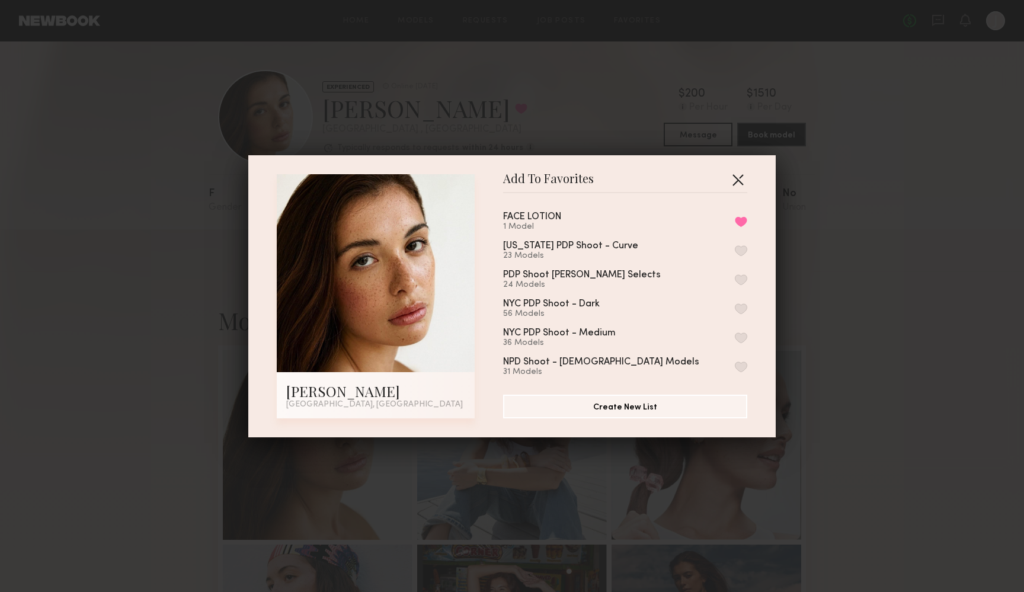
click at [737, 175] on button "button" at bounding box center [737, 179] width 19 height 19
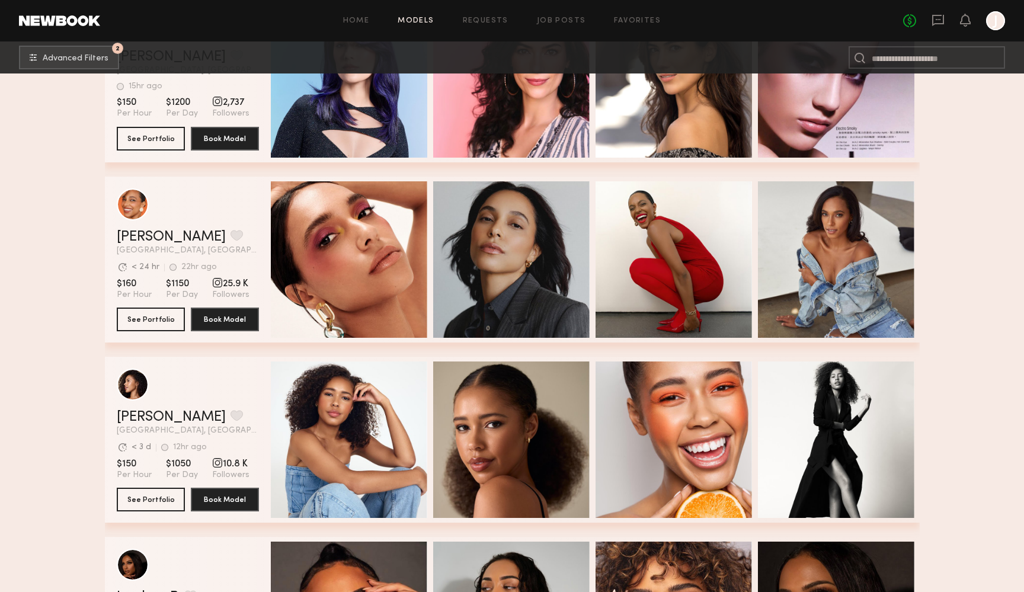
scroll to position [51418, 0]
click at [153, 322] on button "See Portfolio" at bounding box center [151, 319] width 68 height 24
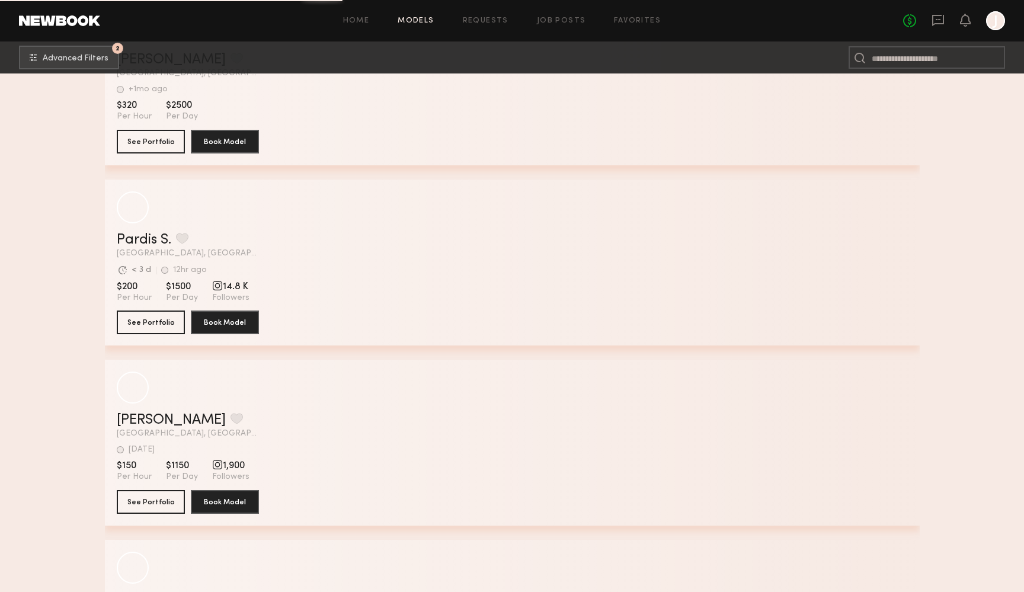
scroll to position [64017, 0]
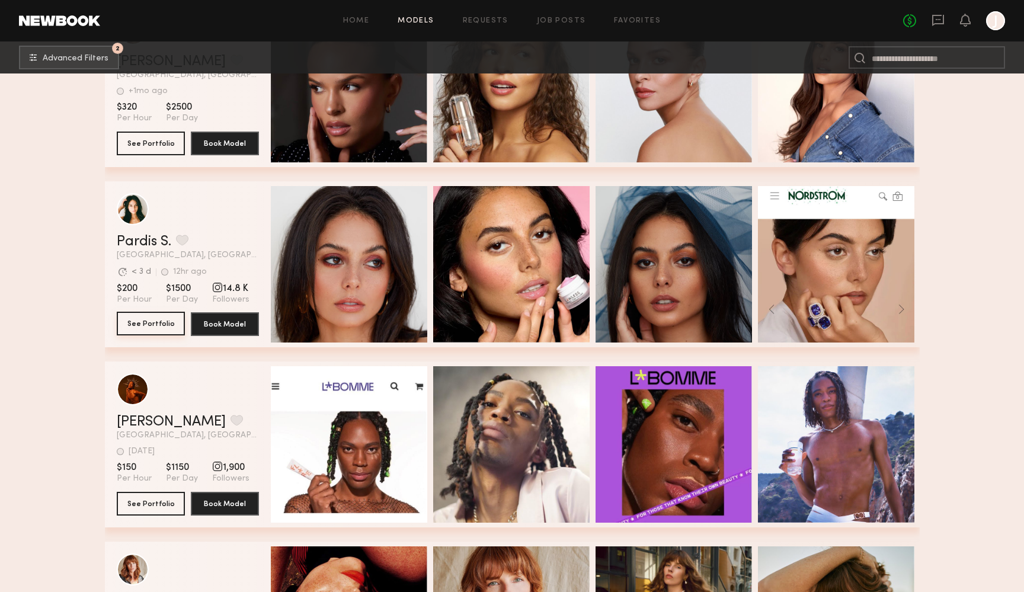
click at [158, 328] on button "See Portfolio" at bounding box center [151, 324] width 68 height 24
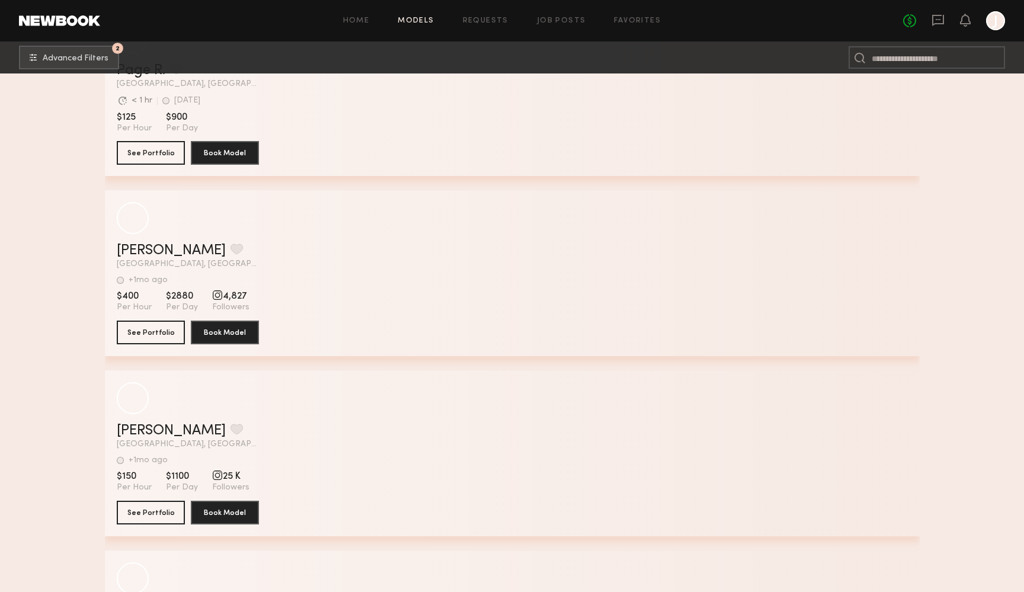
scroll to position [66891, 0]
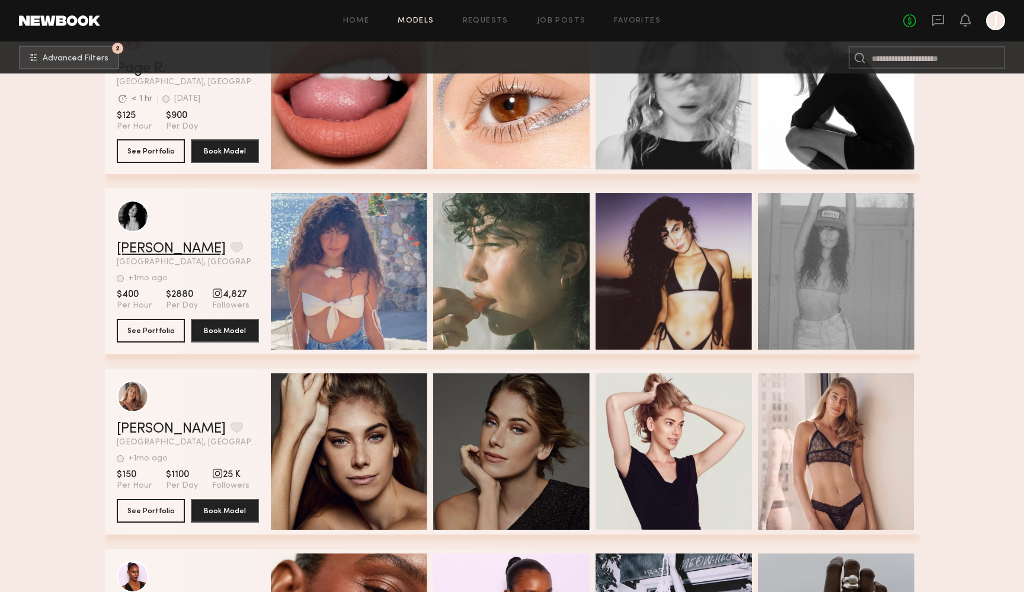
click at [129, 247] on link "[PERSON_NAME]" at bounding box center [171, 249] width 109 height 14
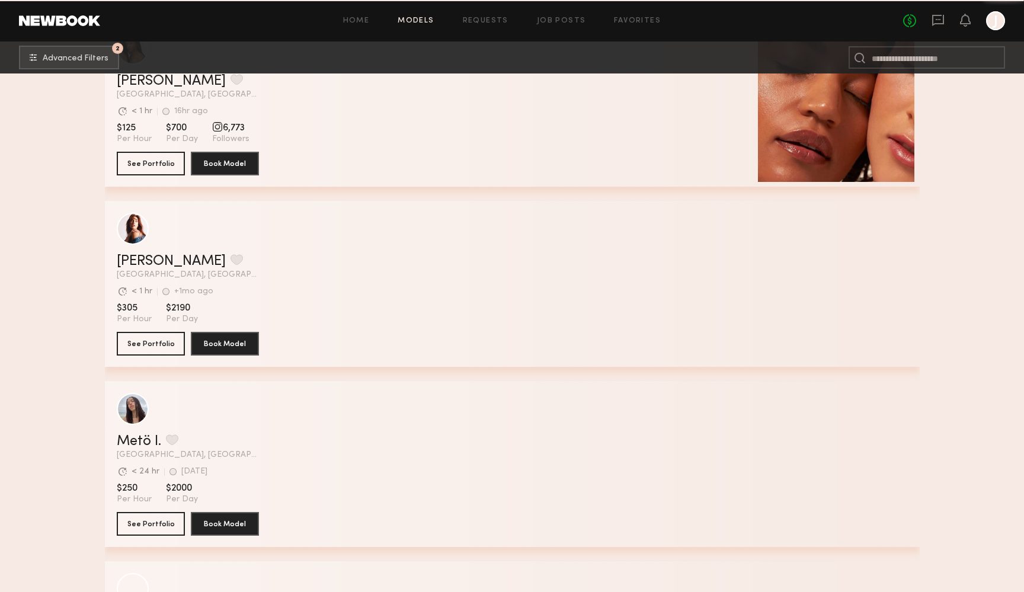
scroll to position [75341, 0]
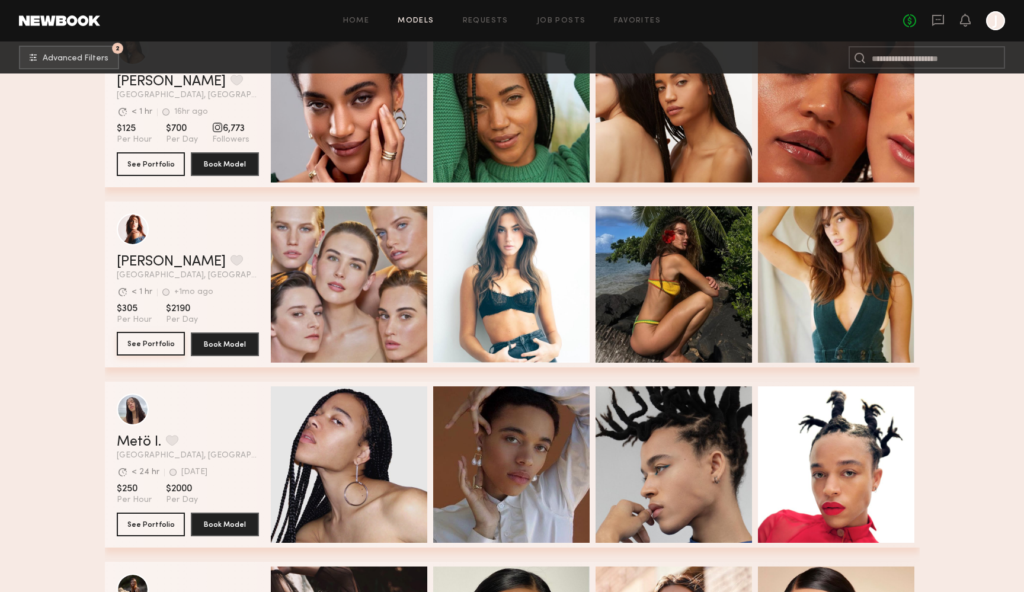
click at [144, 347] on button "See Portfolio" at bounding box center [151, 344] width 68 height 24
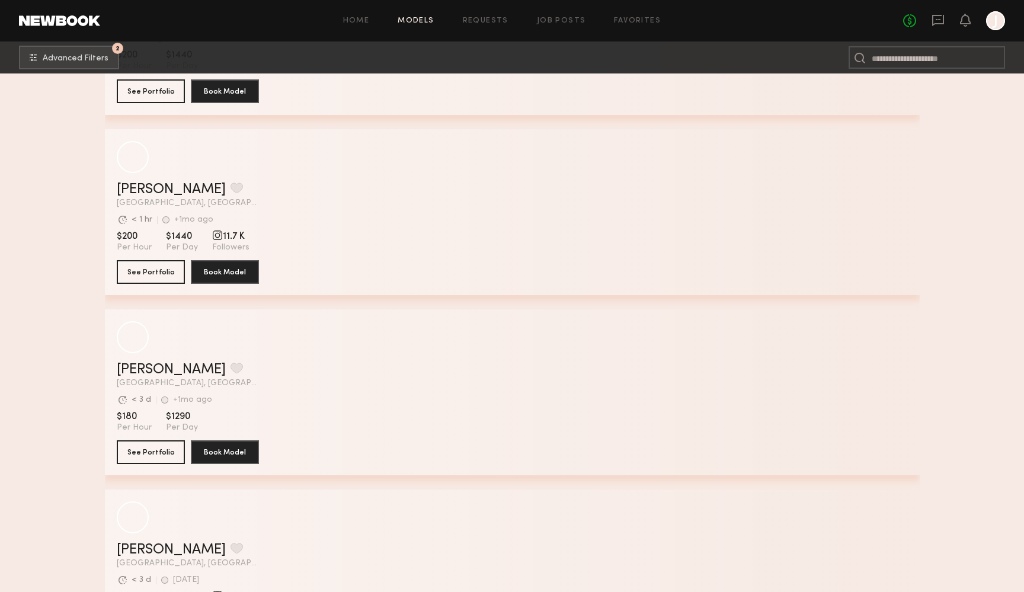
scroll to position [82069, 0]
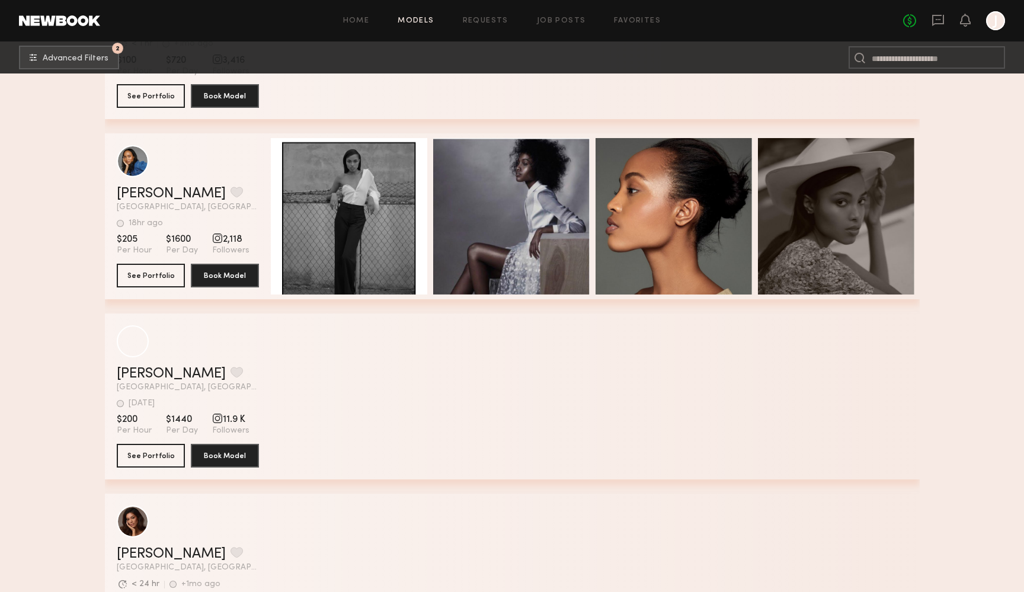
scroll to position [101719, 0]
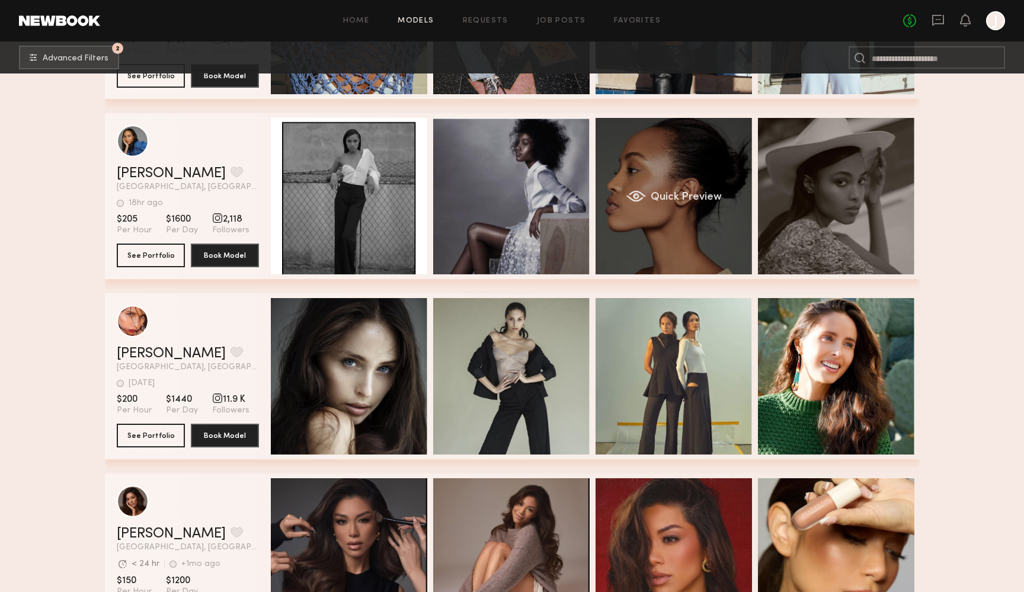
click at [684, 188] on div "Quick Preview" at bounding box center [673, 196] width 156 height 156
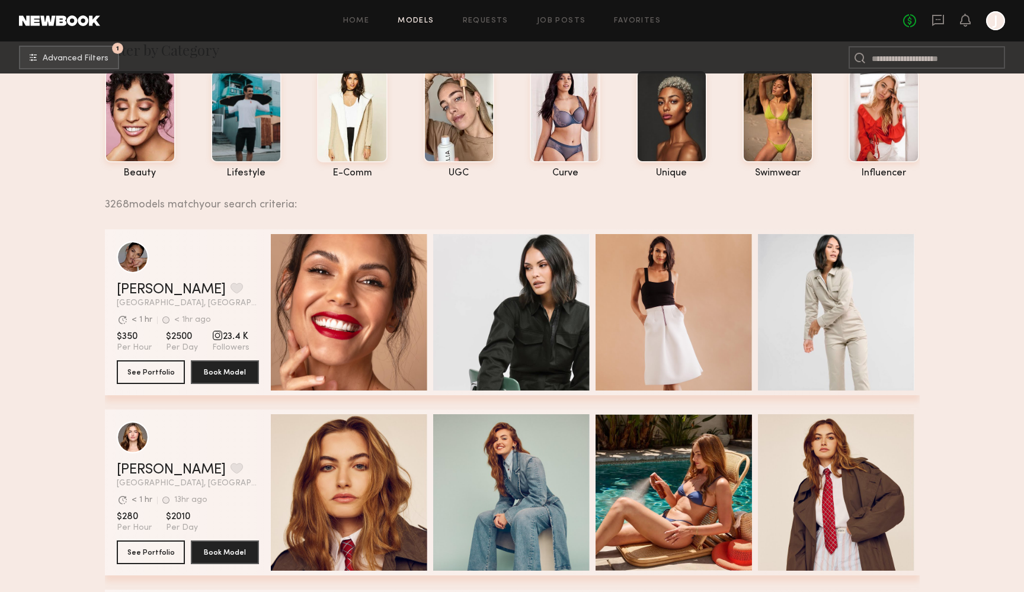
scroll to position [48, 0]
click at [149, 376] on button "See Portfolio" at bounding box center [151, 371] width 68 height 24
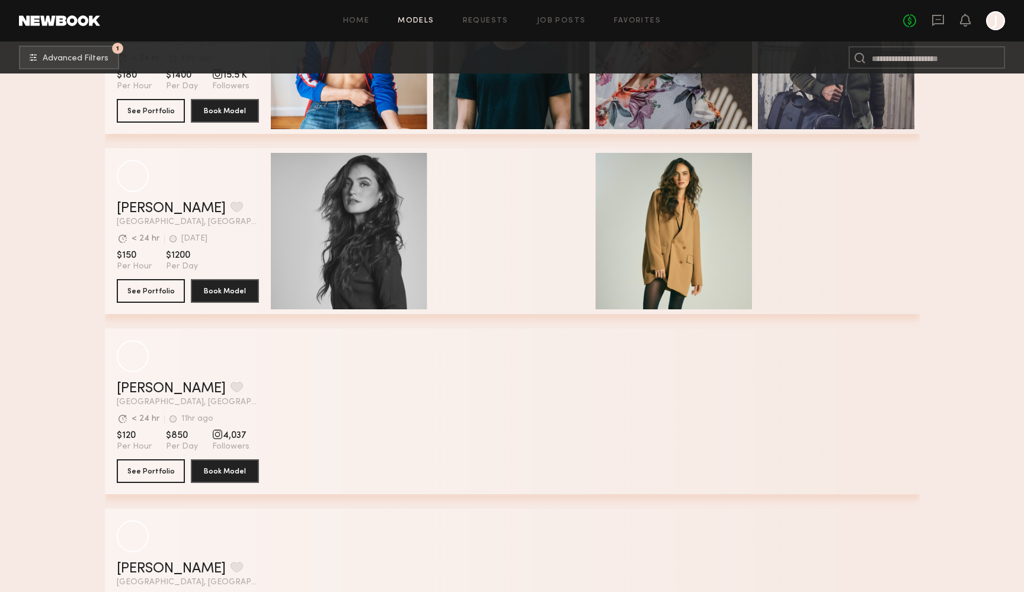
scroll to position [2309, 0]
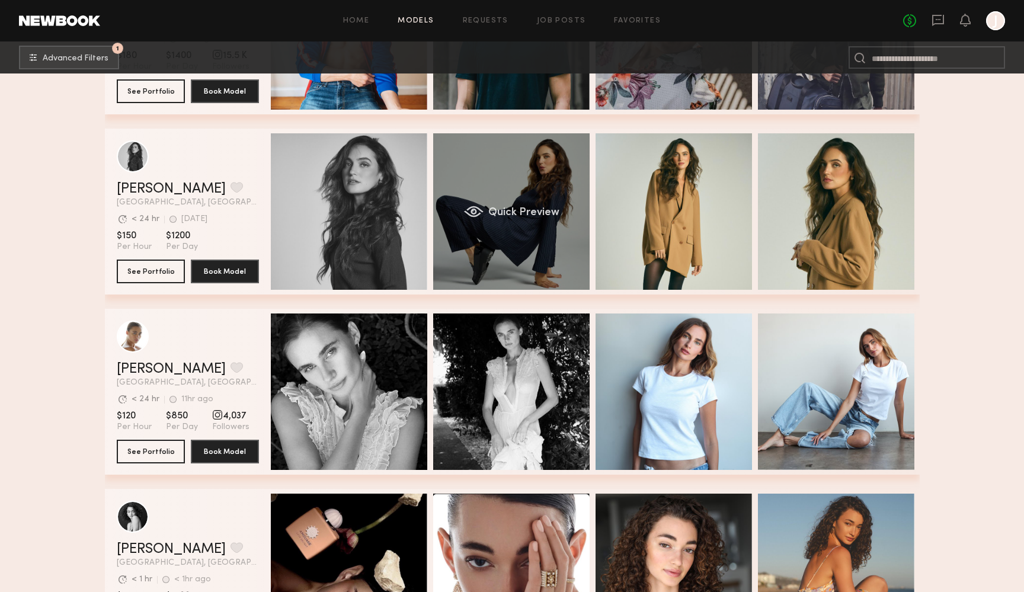
click at [486, 226] on div "Quick Preview" at bounding box center [511, 211] width 156 height 156
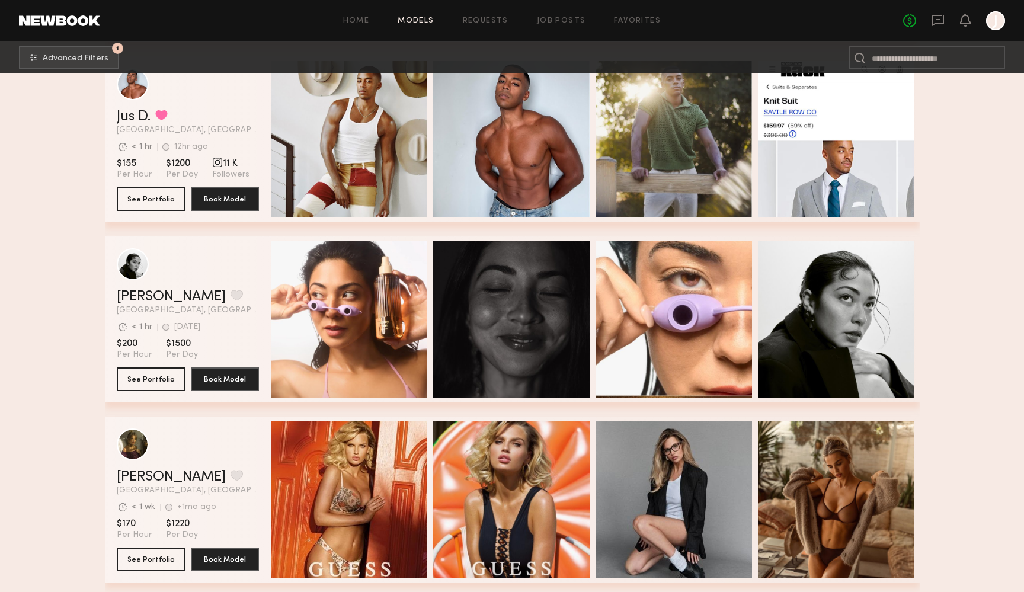
scroll to position [4751, 0]
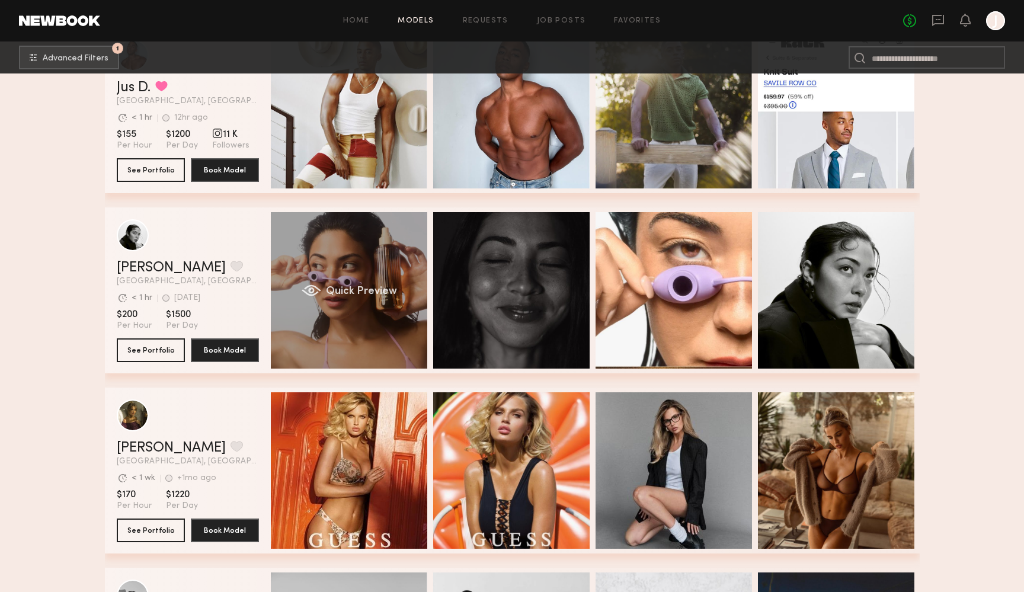
click at [372, 351] on div "Quick Preview" at bounding box center [349, 290] width 156 height 156
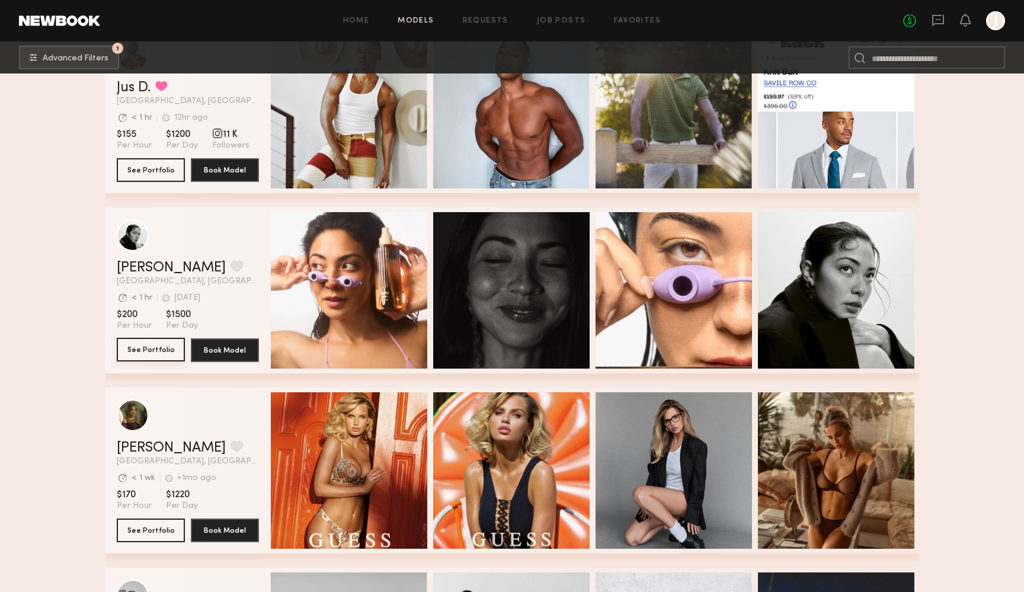
click at [156, 354] on button "See Portfolio" at bounding box center [151, 350] width 68 height 24
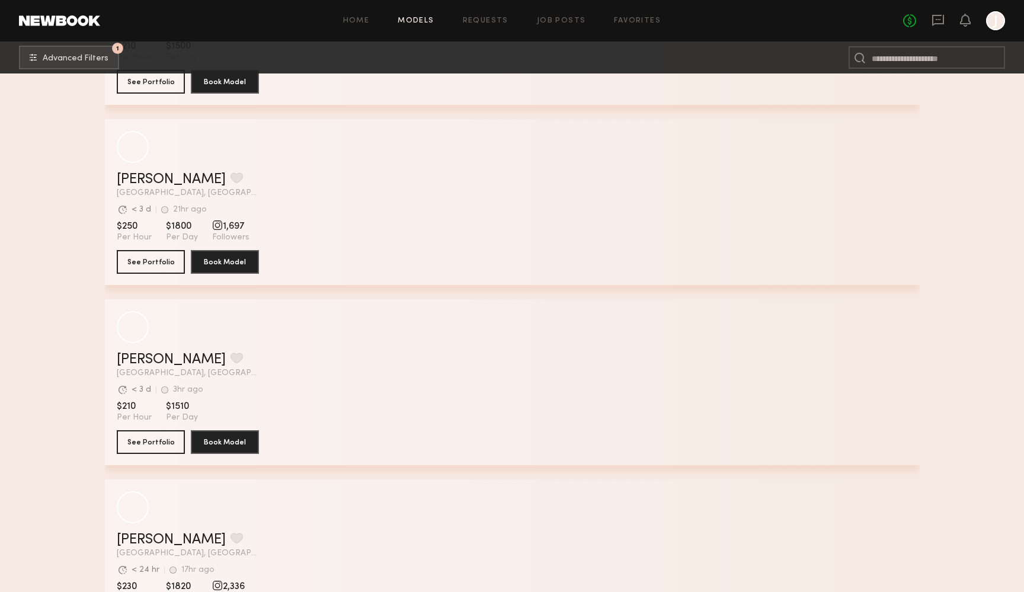
scroll to position [6823, 0]
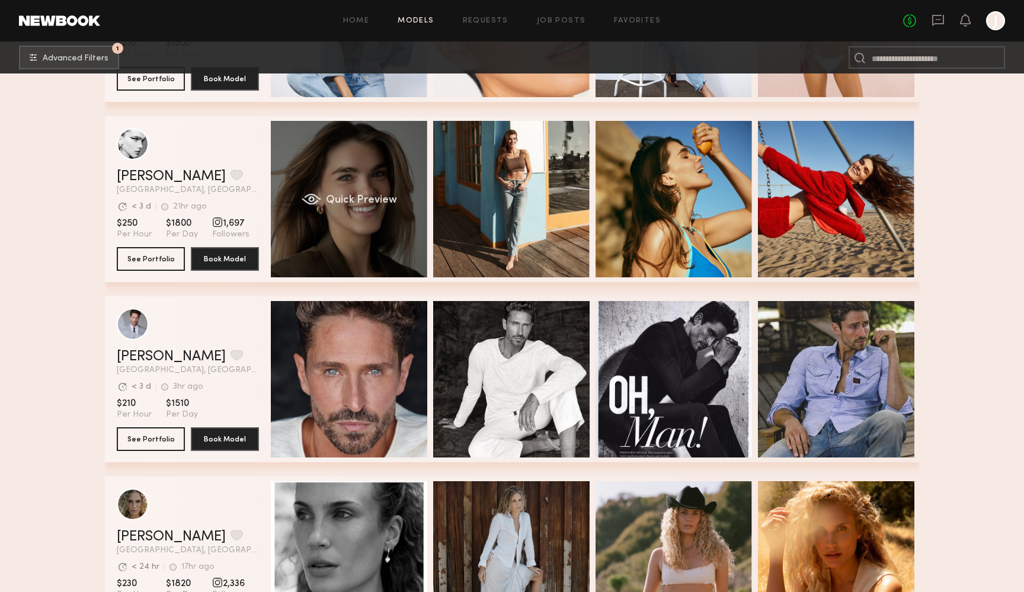
click at [391, 258] on div "Quick Preview" at bounding box center [349, 199] width 156 height 156
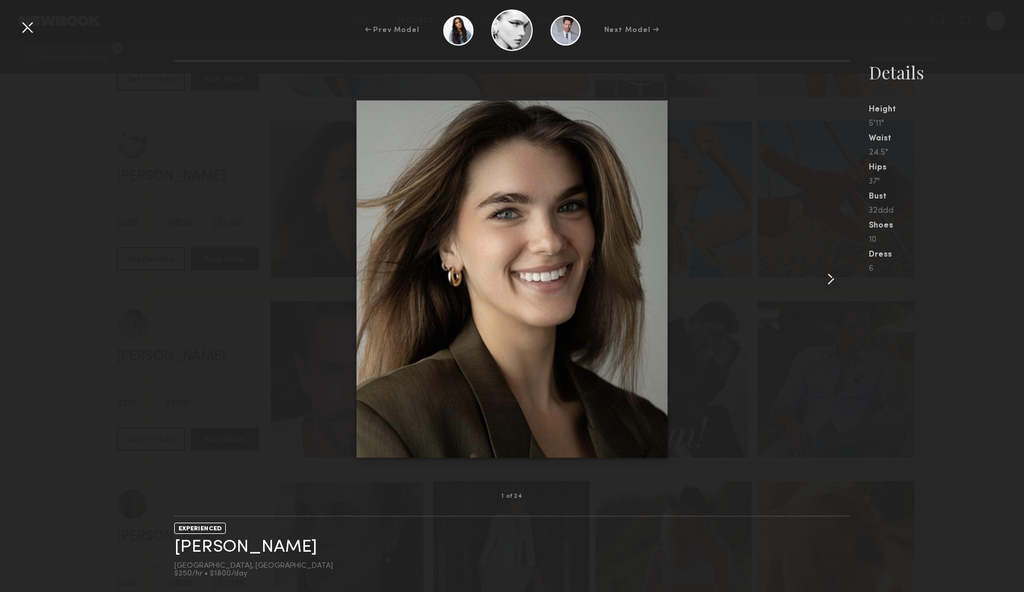
click at [21, 27] on div at bounding box center [27, 27] width 19 height 19
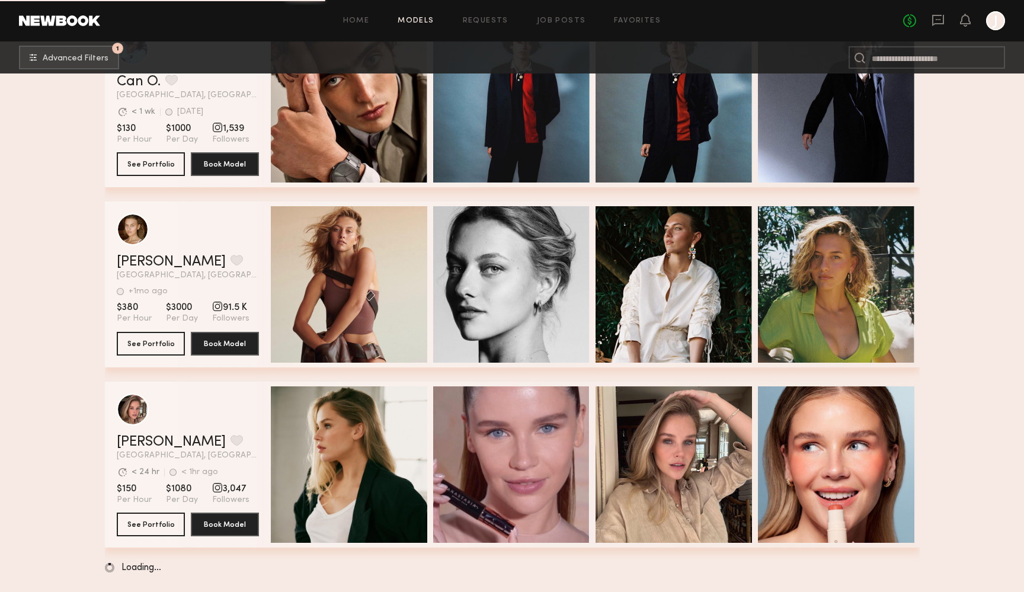
scroll to position [8358, 0]
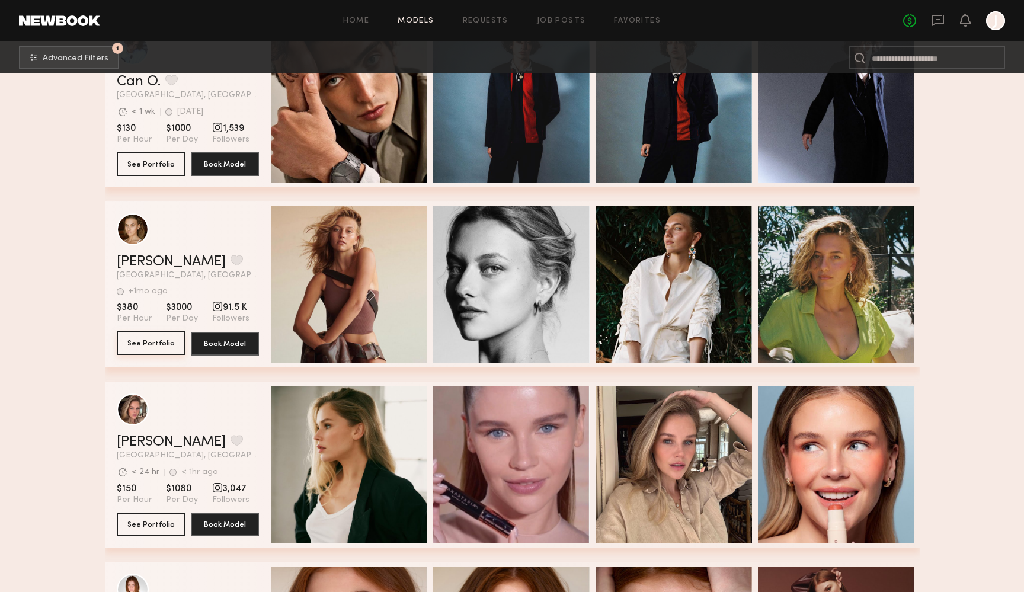
click at [152, 343] on button "See Portfolio" at bounding box center [151, 343] width 68 height 24
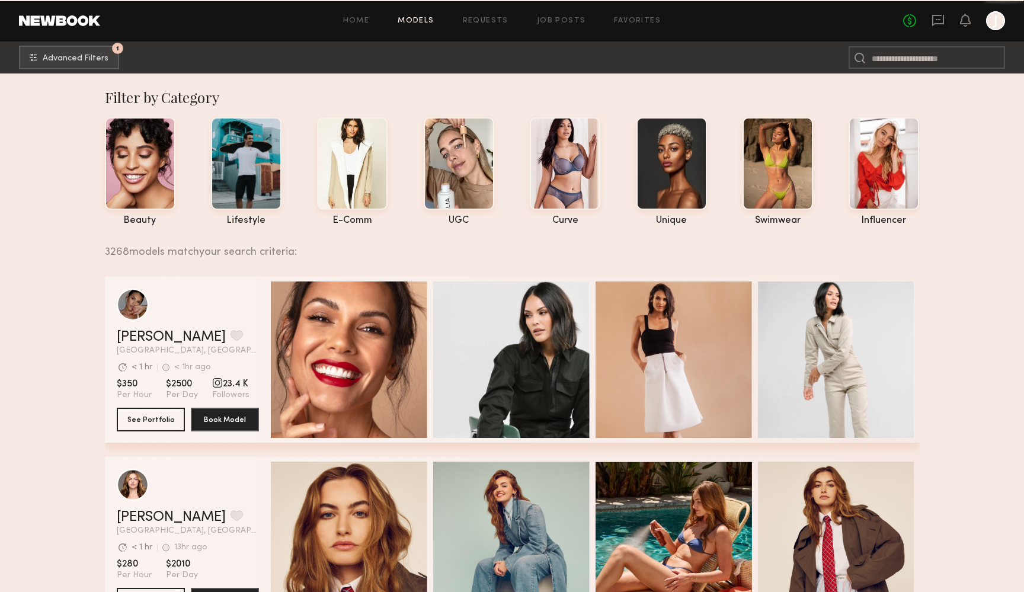
scroll to position [0, 0]
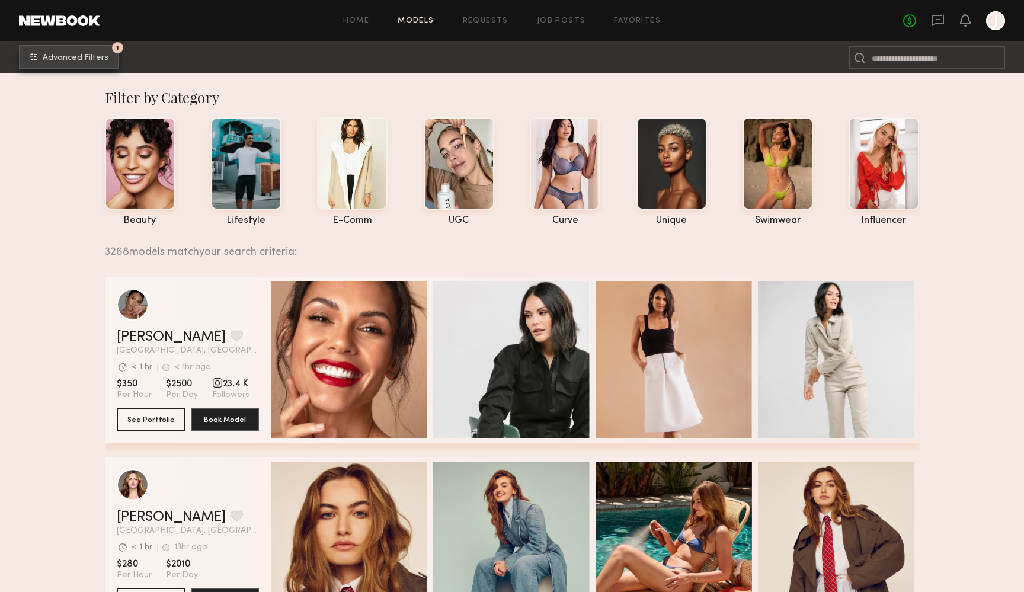
click at [104, 59] on span "Advanced Filters" at bounding box center [76, 58] width 66 height 8
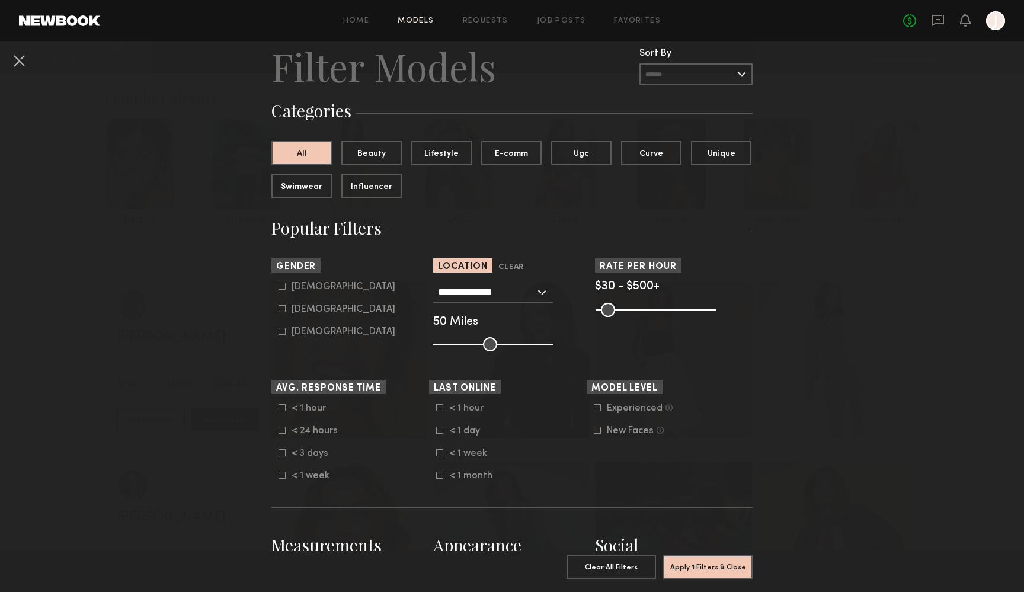
scroll to position [41, 0]
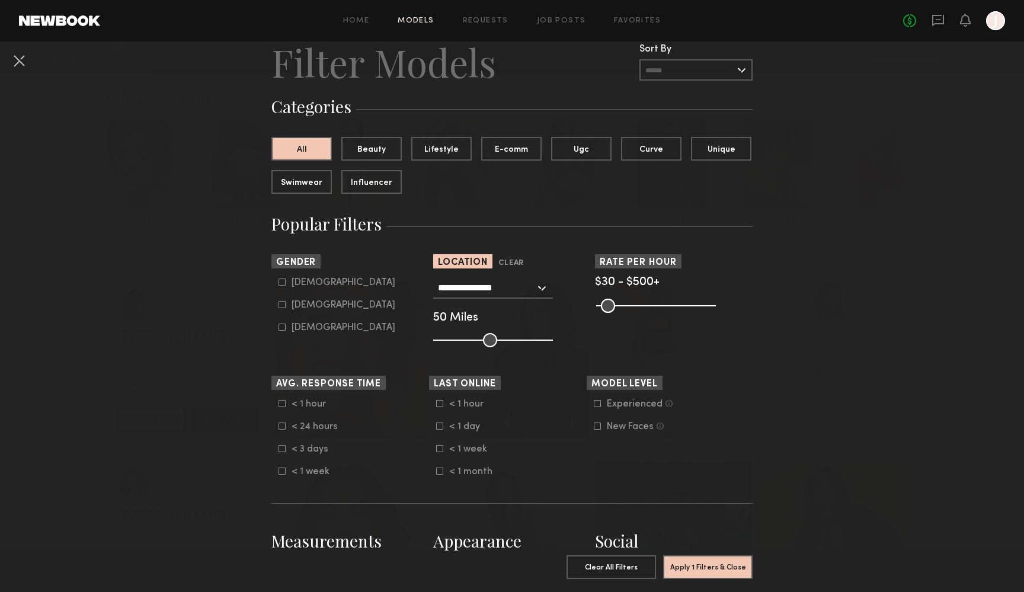
click at [283, 302] on icon at bounding box center [281, 304] width 7 height 7
type input "**"
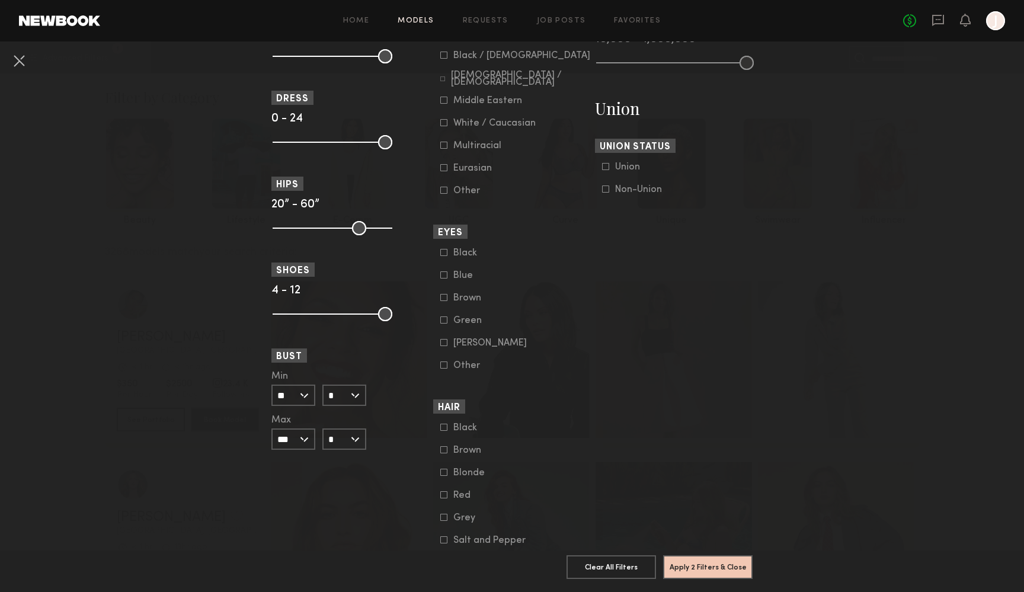
scroll to position [694, 0]
click at [443, 469] on icon at bounding box center [443, 470] width 7 height 7
click at [694, 566] on button "Apply 3 Filters & Close" at bounding box center [707, 566] width 89 height 24
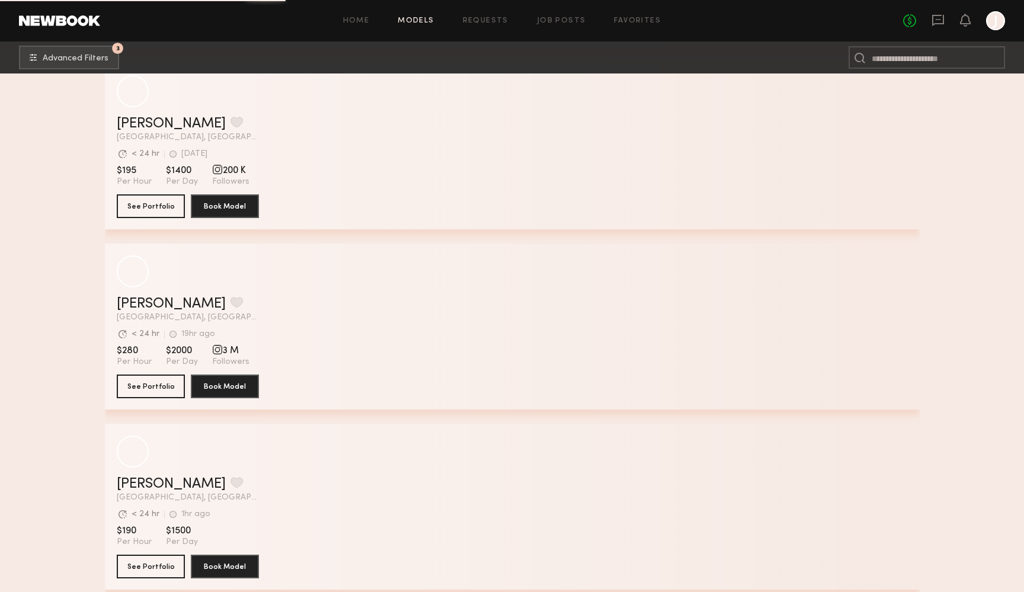
scroll to position [7777, 0]
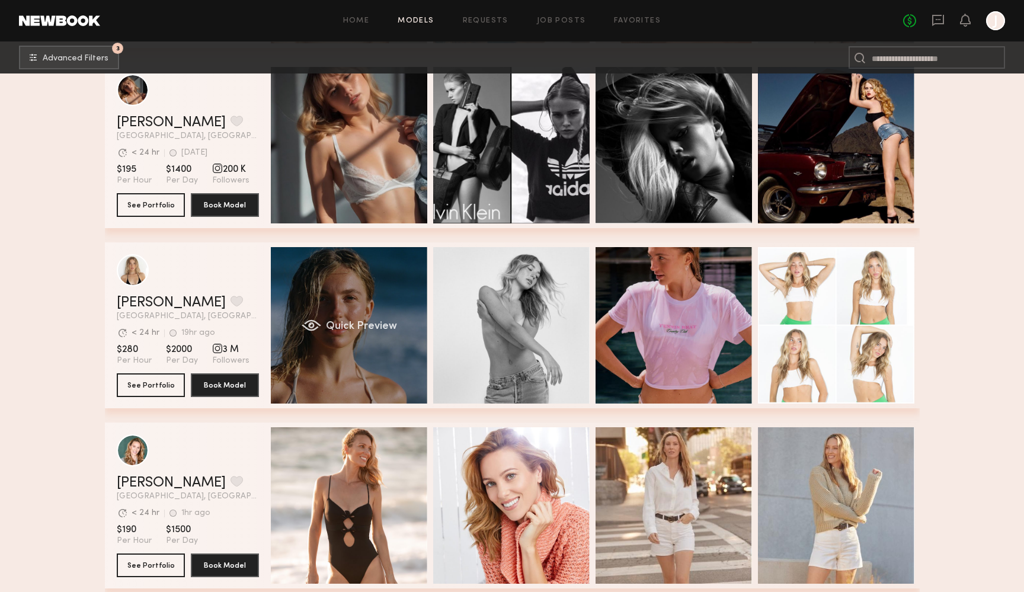
click at [373, 297] on div "Quick Preview" at bounding box center [349, 325] width 156 height 156
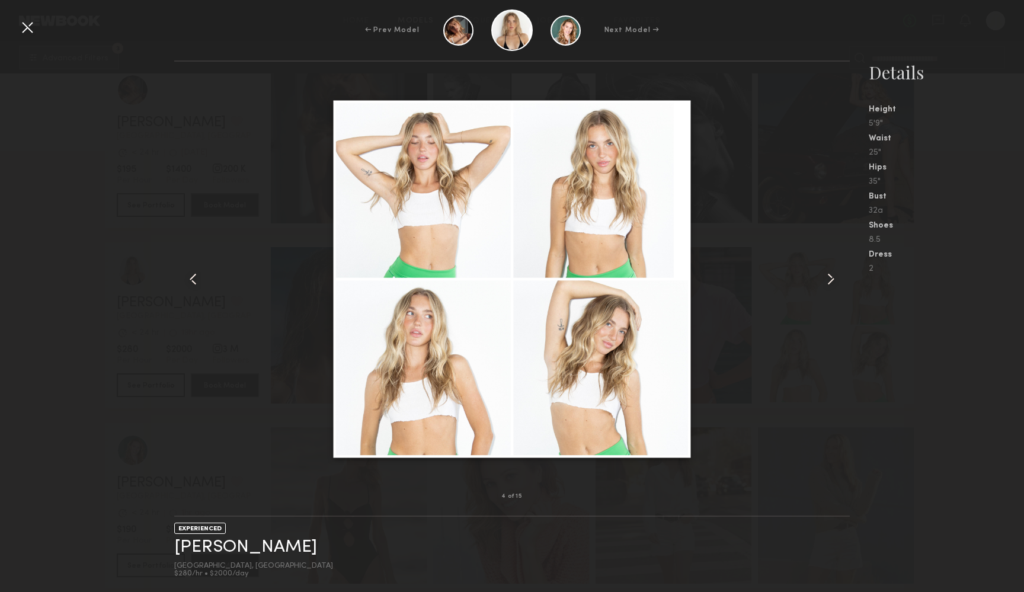
click at [27, 27] on div at bounding box center [27, 27] width 19 height 19
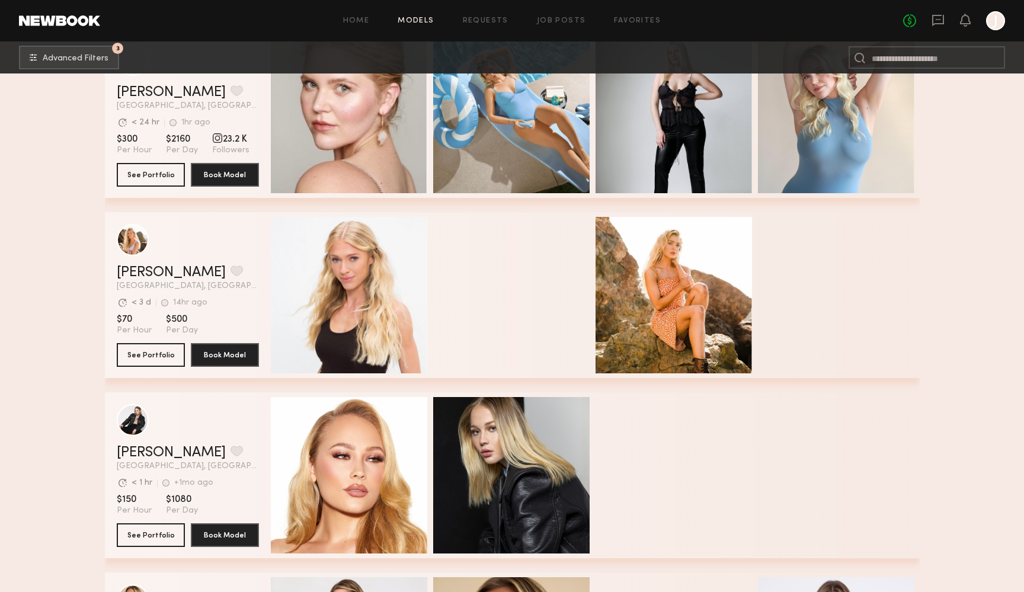
scroll to position [11557, 0]
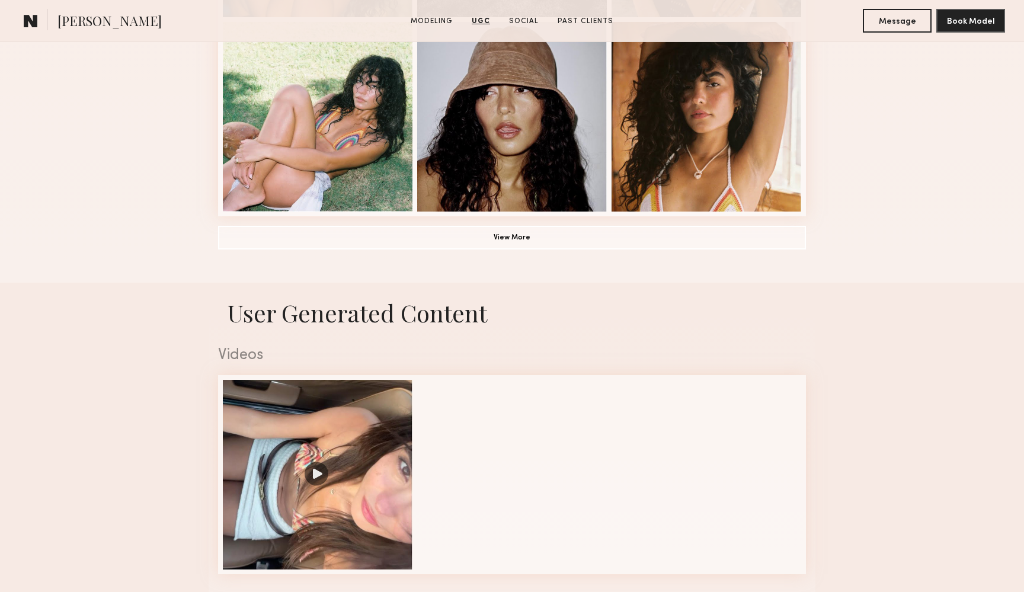
scroll to position [658, 0]
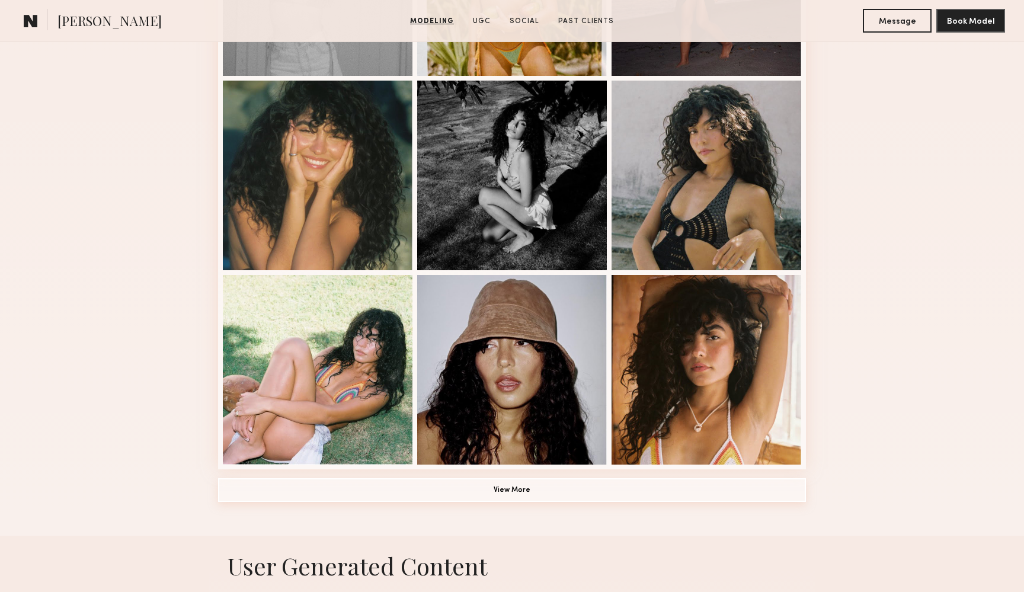
click at [501, 486] on button "View More" at bounding box center [512, 490] width 588 height 24
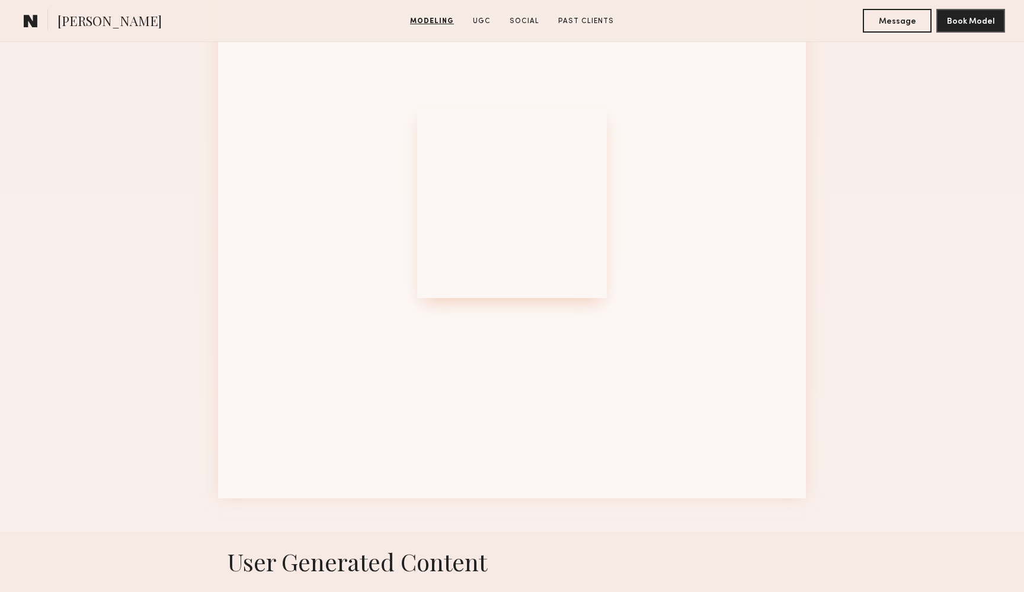
scroll to position [1406, 0]
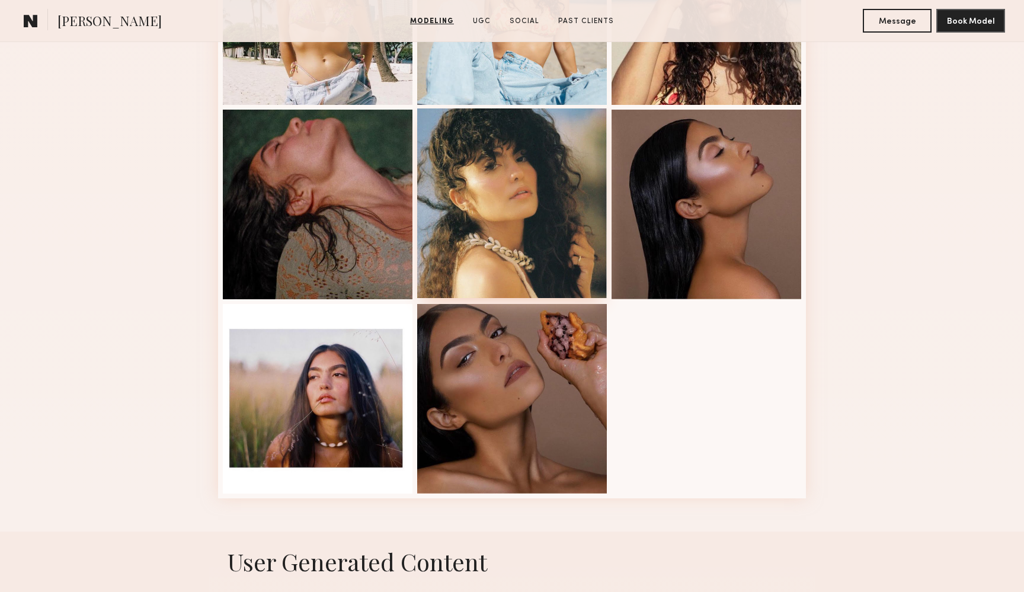
click at [568, 223] on div at bounding box center [512, 203] width 190 height 190
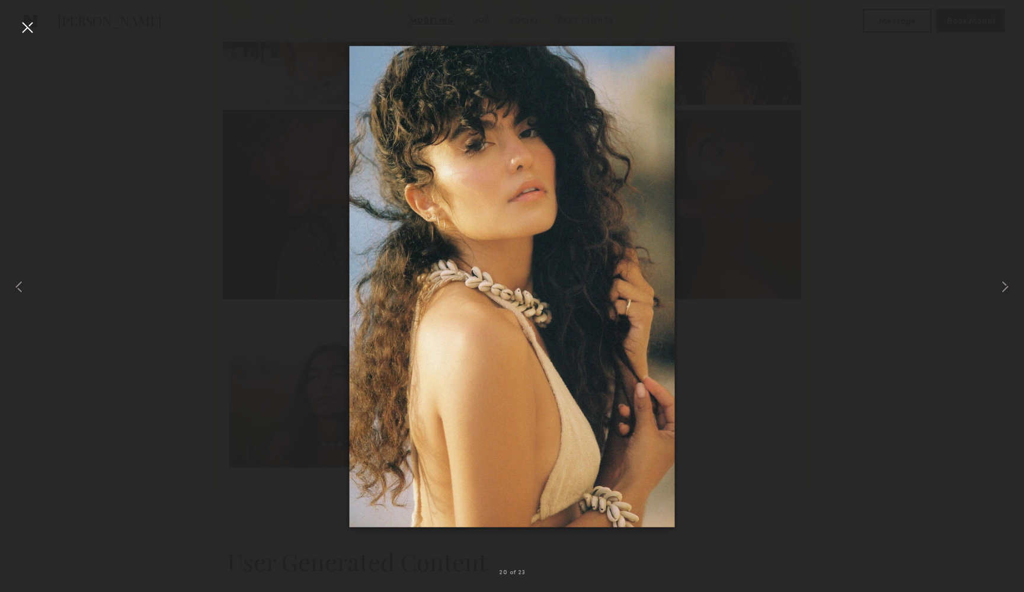
click at [958, 159] on div at bounding box center [512, 286] width 1024 height 535
click at [32, 31] on div at bounding box center [27, 27] width 19 height 19
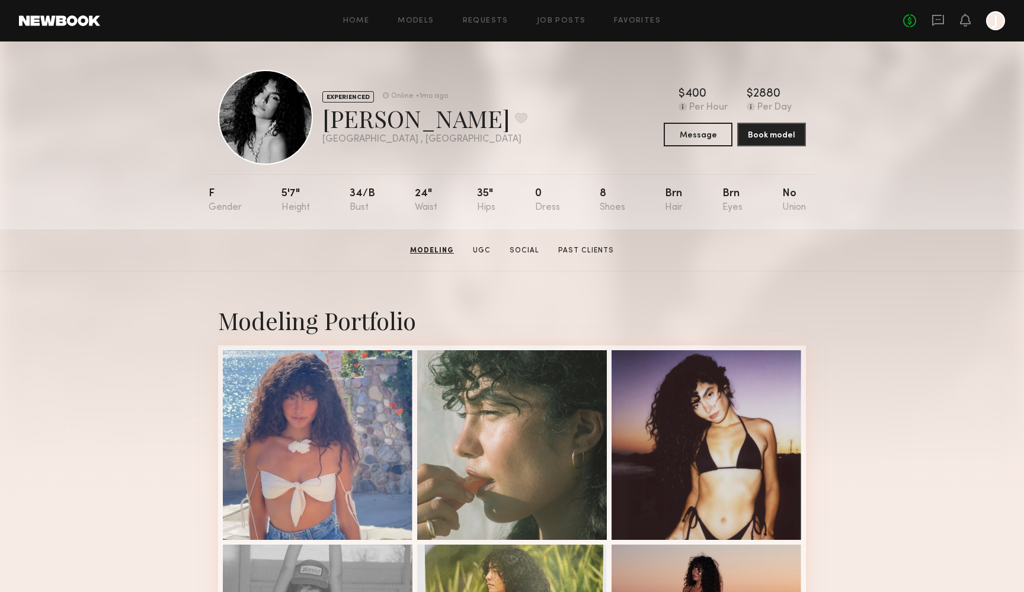
scroll to position [0, 0]
click at [515, 117] on button at bounding box center [521, 118] width 12 height 11
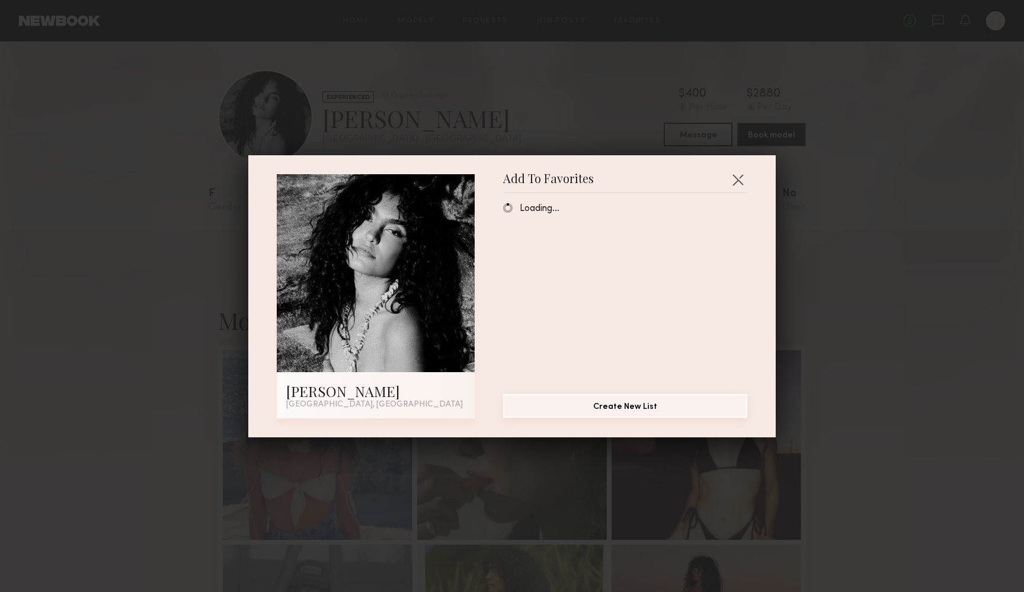
click at [646, 404] on button "Create New List" at bounding box center [625, 406] width 244 height 24
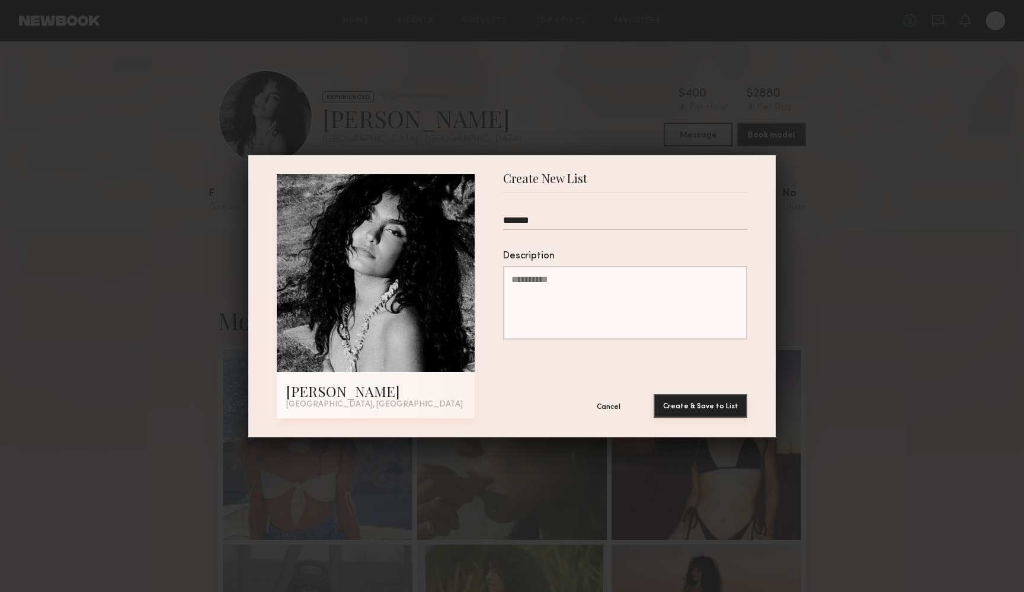
type input "*******"
click at [703, 405] on button "Create & Save to List" at bounding box center [700, 406] width 94 height 24
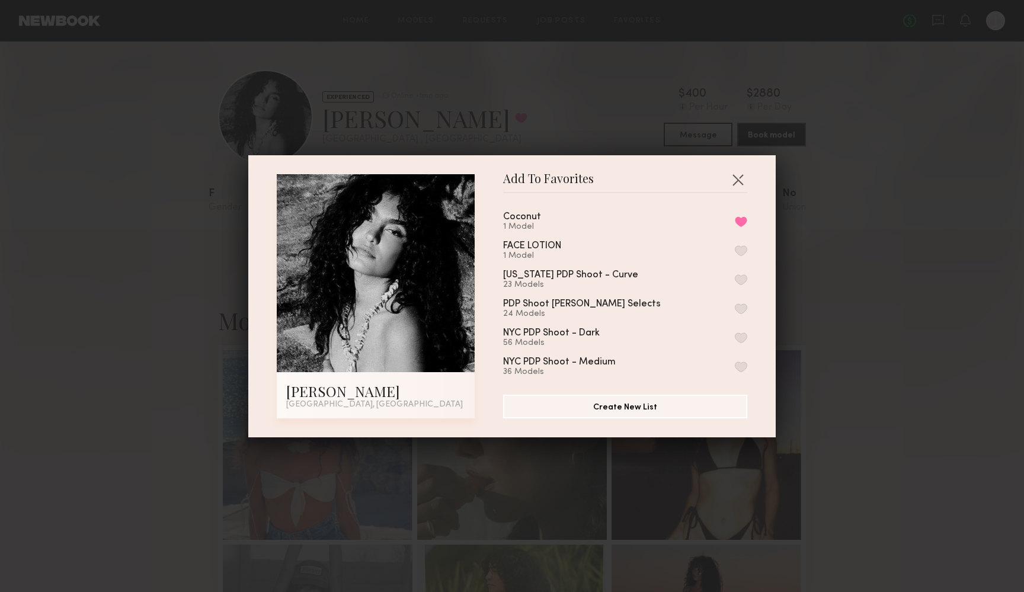
click at [892, 90] on div "Add To Favorites Andy L. Los Angeles, CA Add To Favorites Coconut 1 Model Remov…" at bounding box center [512, 296] width 1024 height 592
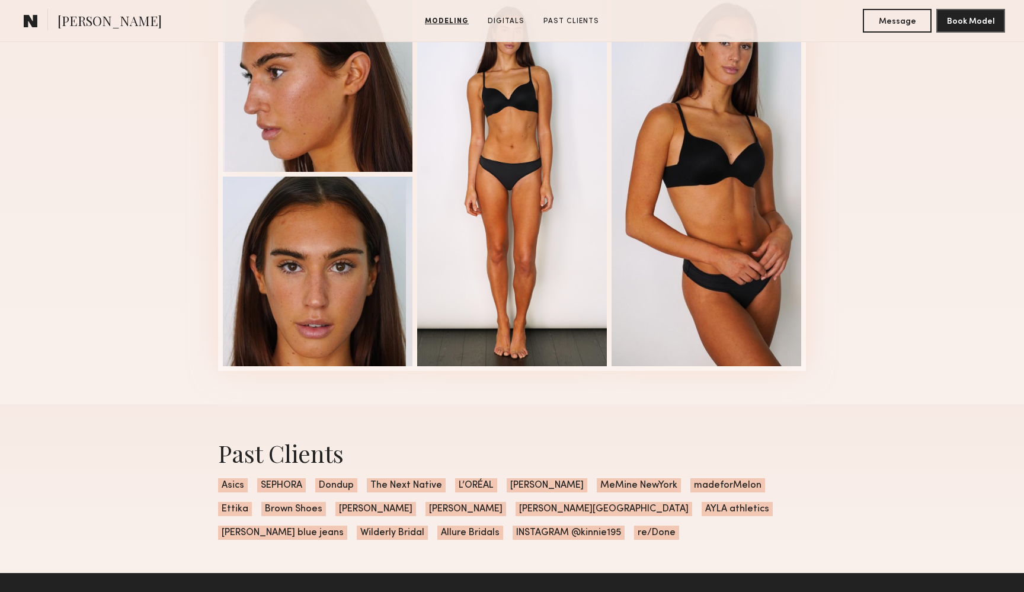
scroll to position [1367, 0]
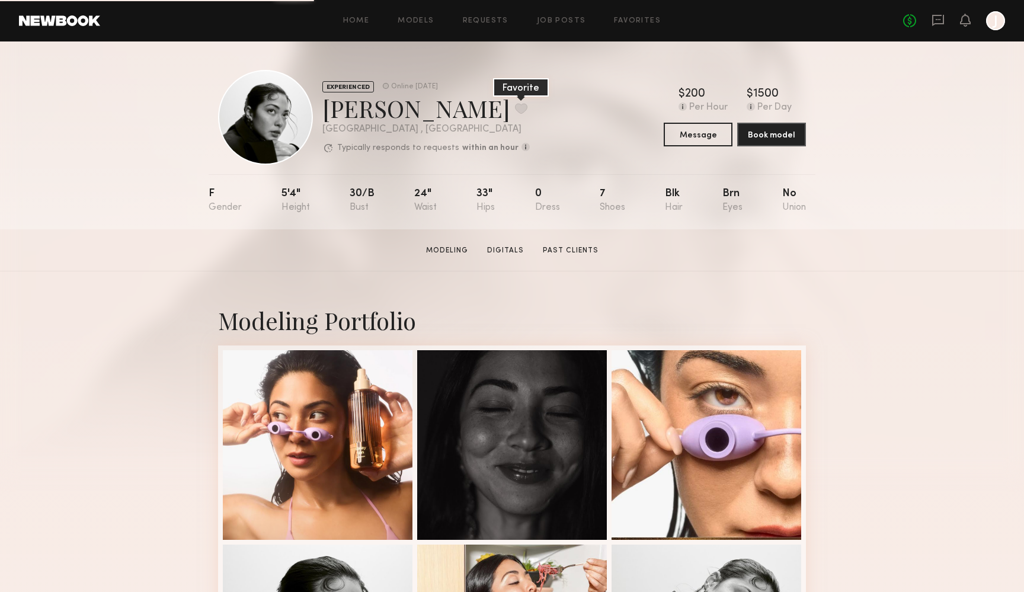
click at [515, 110] on button at bounding box center [521, 108] width 12 height 11
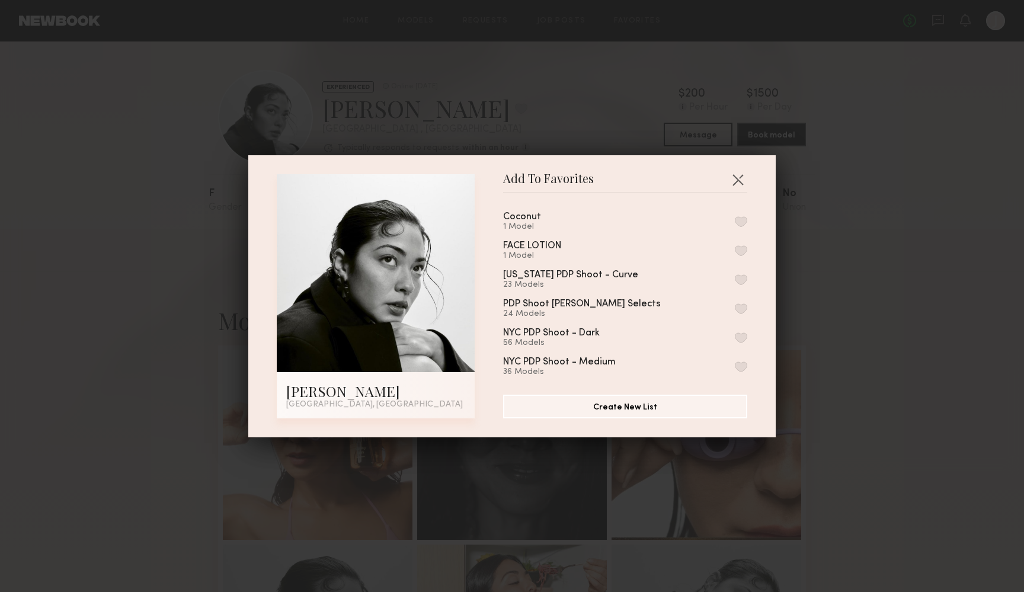
click at [742, 249] on button "button" at bounding box center [740, 250] width 12 height 11
click at [733, 178] on button "button" at bounding box center [737, 179] width 19 height 19
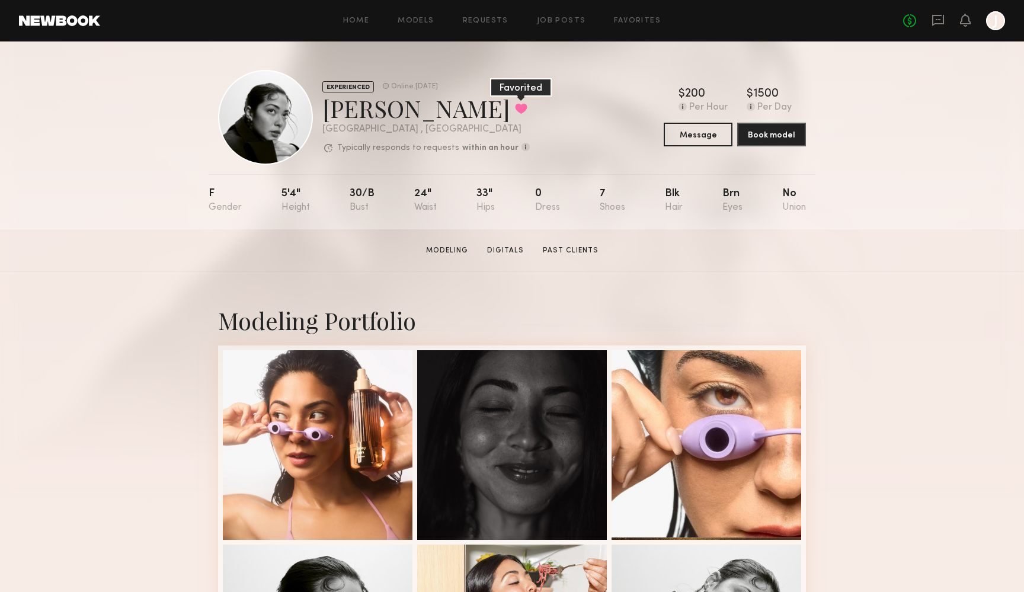
click at [515, 107] on button at bounding box center [521, 108] width 12 height 11
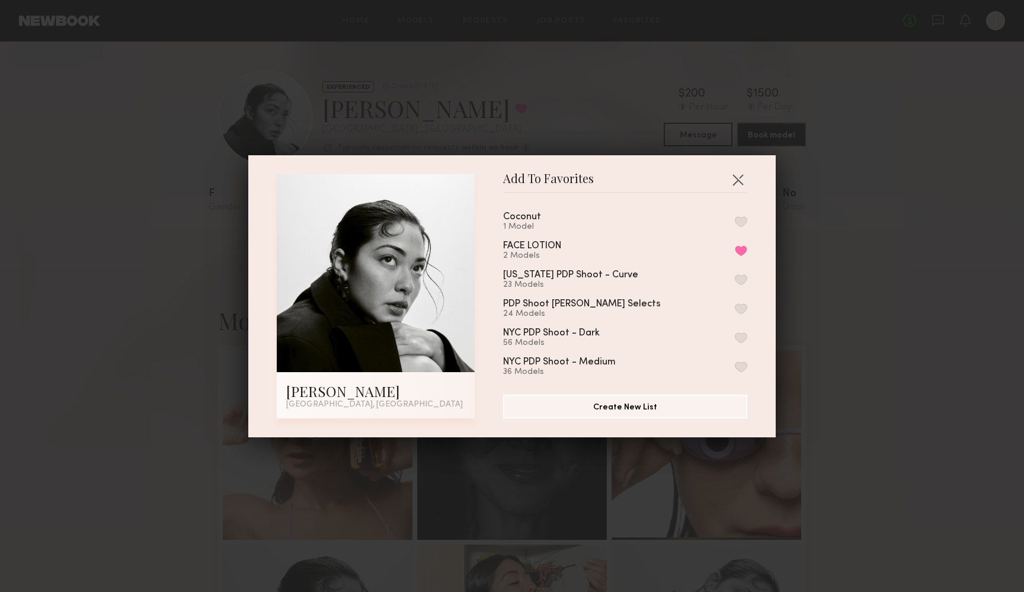
click at [740, 223] on button "button" at bounding box center [740, 221] width 12 height 11
click at [740, 179] on button "button" at bounding box center [737, 179] width 19 height 19
